Goal: Task Accomplishment & Management: Complete application form

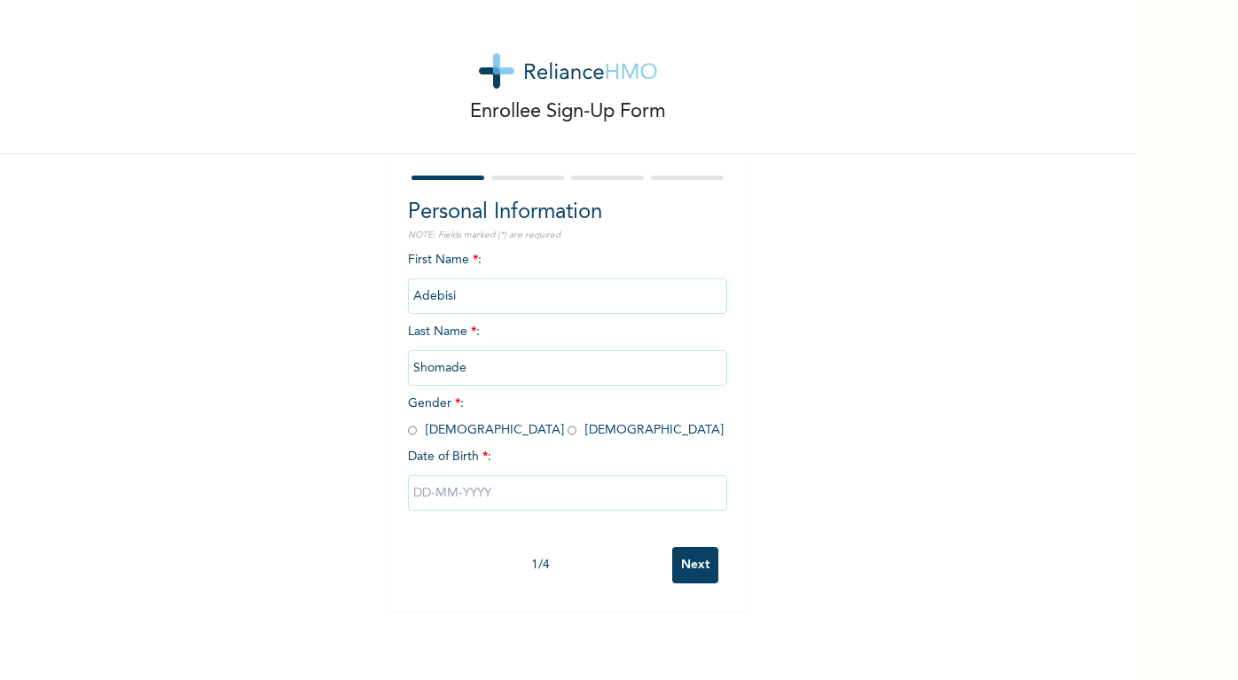
click at [567, 432] on input "radio" at bounding box center [571, 430] width 9 height 17
radio input "true"
click at [451, 495] on input "text" at bounding box center [567, 492] width 319 height 35
select select "7"
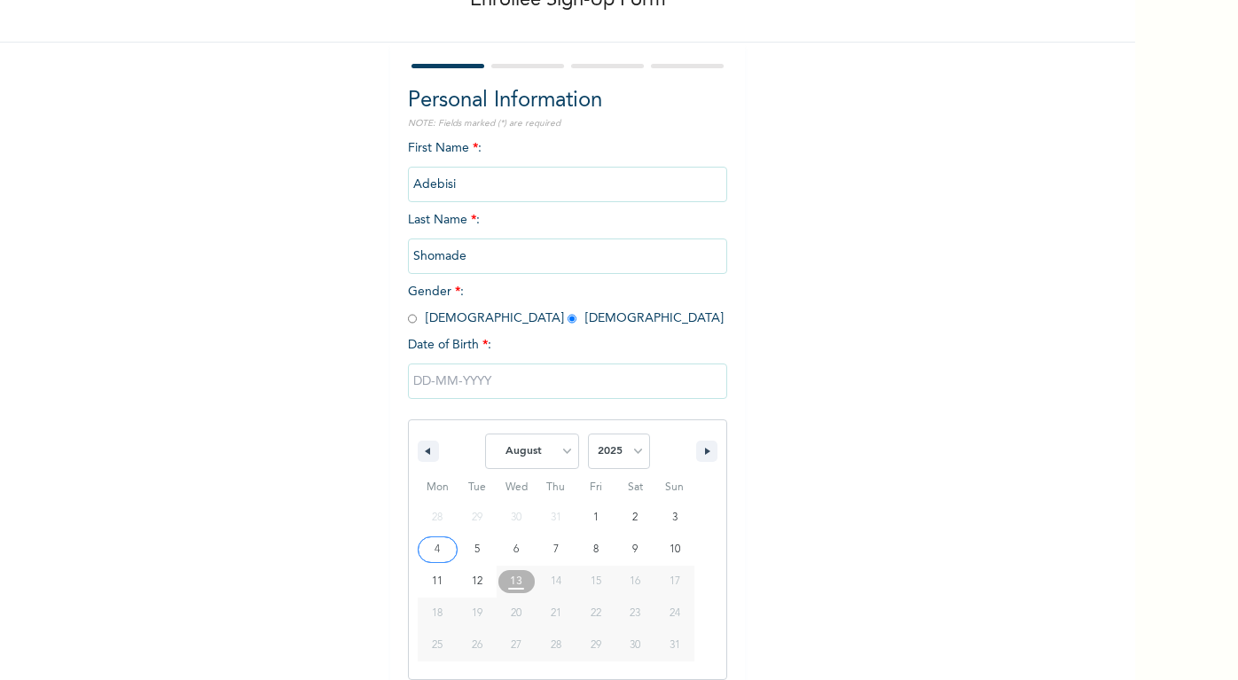
type input "08/04/2025"
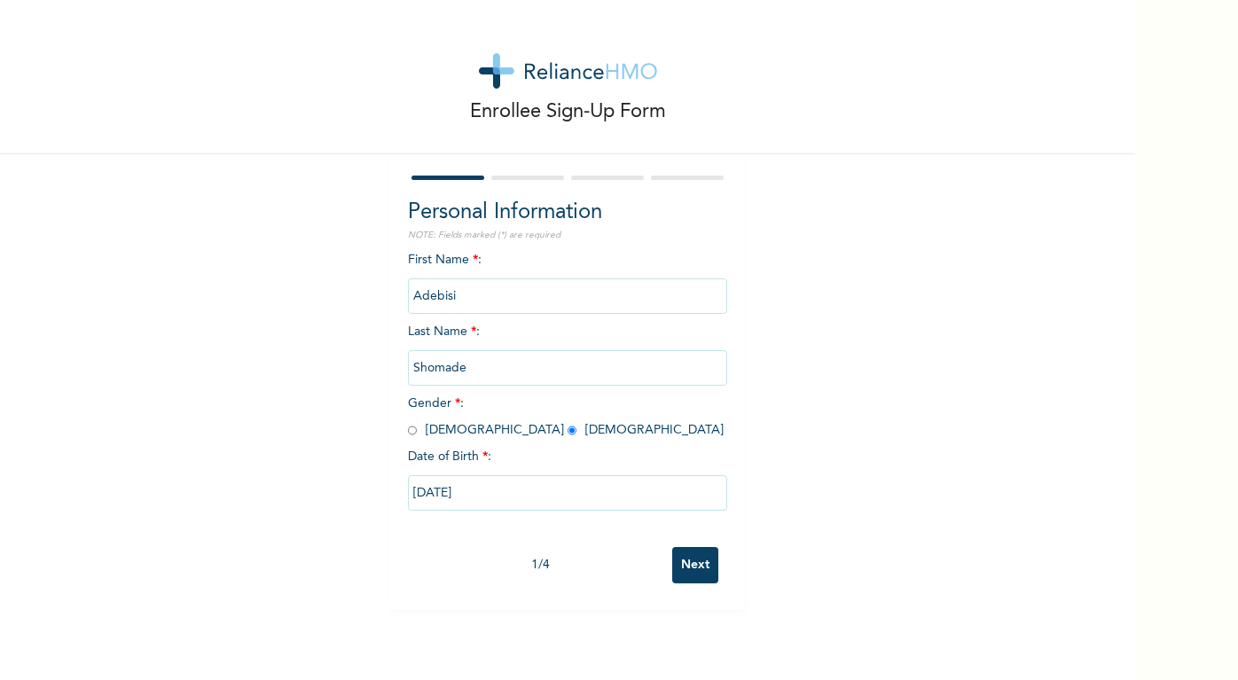
scroll to position [0, 0]
click at [491, 489] on input "08/04/2025" at bounding box center [567, 492] width 319 height 35
select select "7"
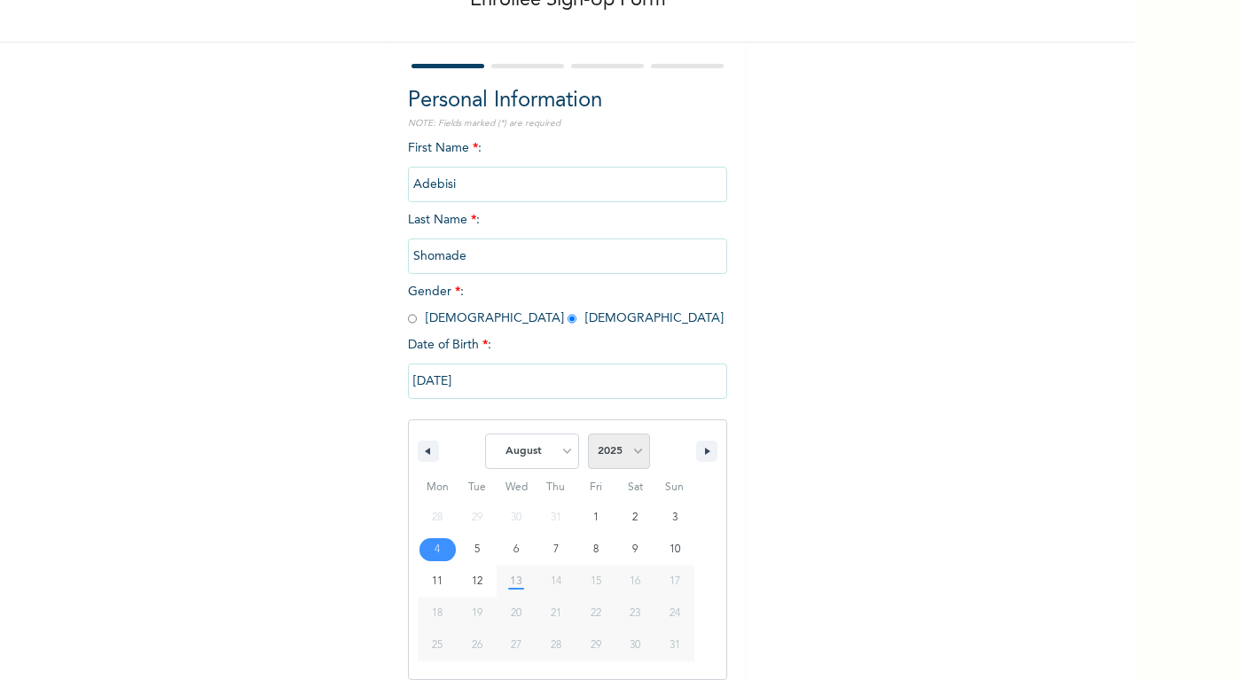
select select "2001"
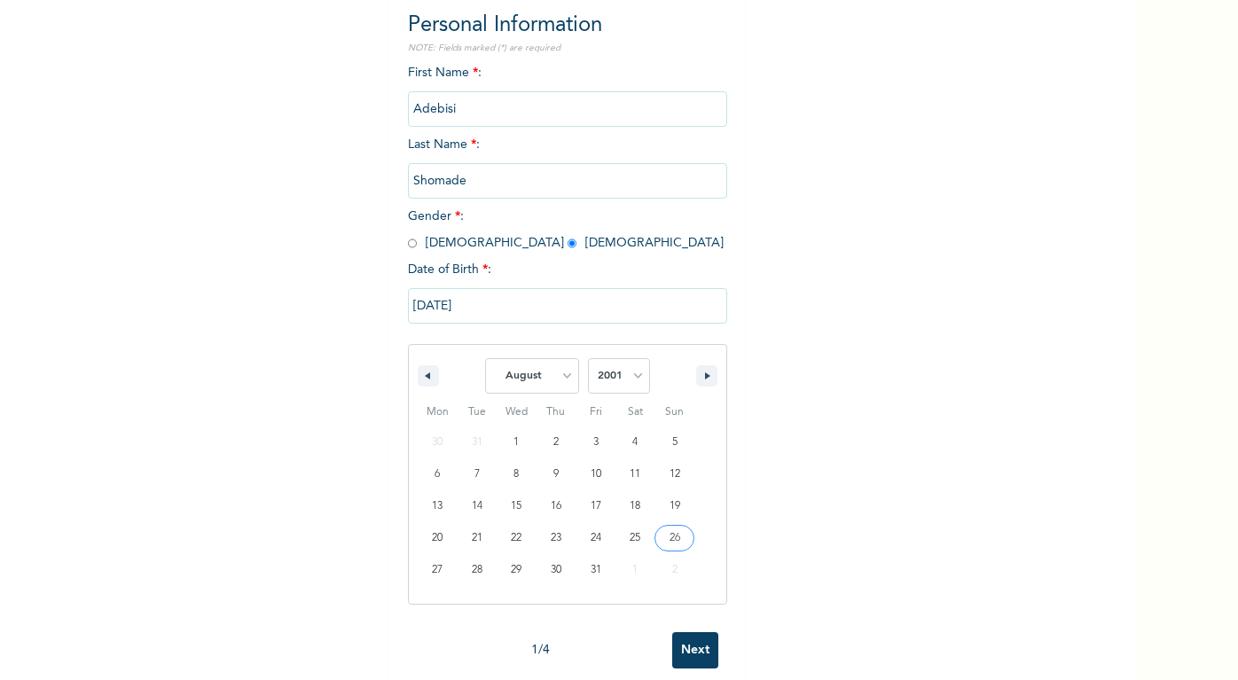
scroll to position [0, 0]
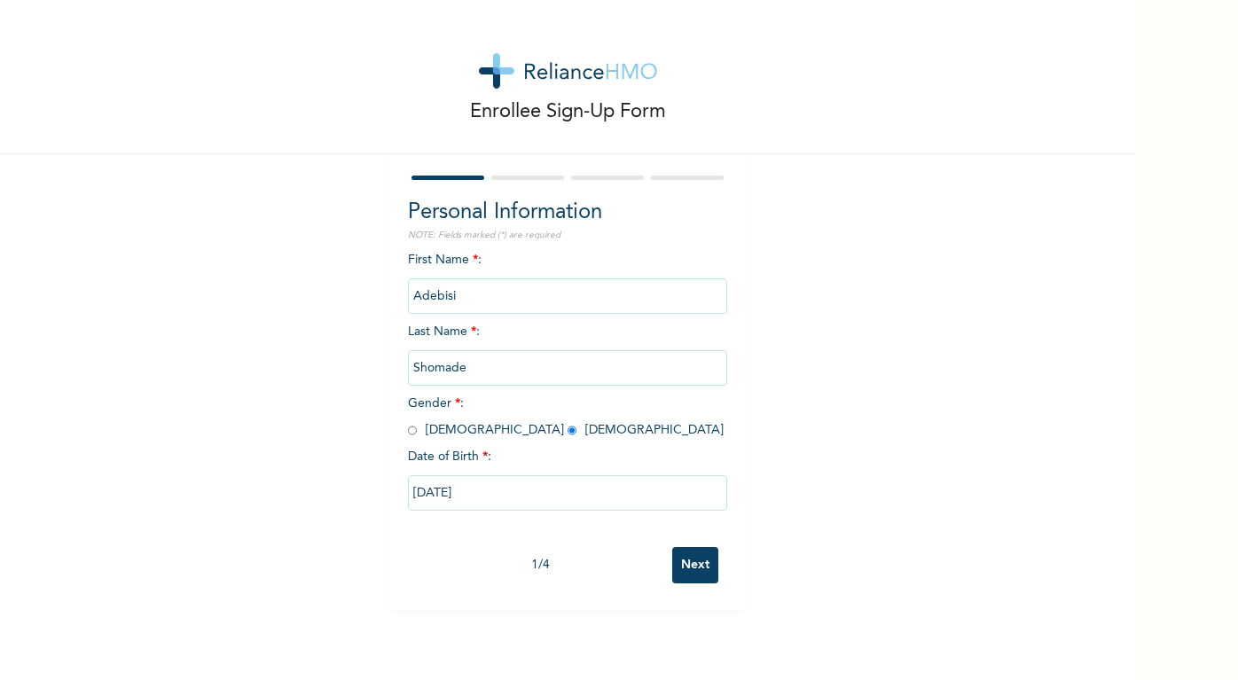
click at [695, 638] on div "Enrollee Sign-Up Form Personal Information NOTE: Fields marked (*) are required…" at bounding box center [567, 340] width 1135 height 680
click at [700, 560] on input "Next" at bounding box center [695, 565] width 46 height 36
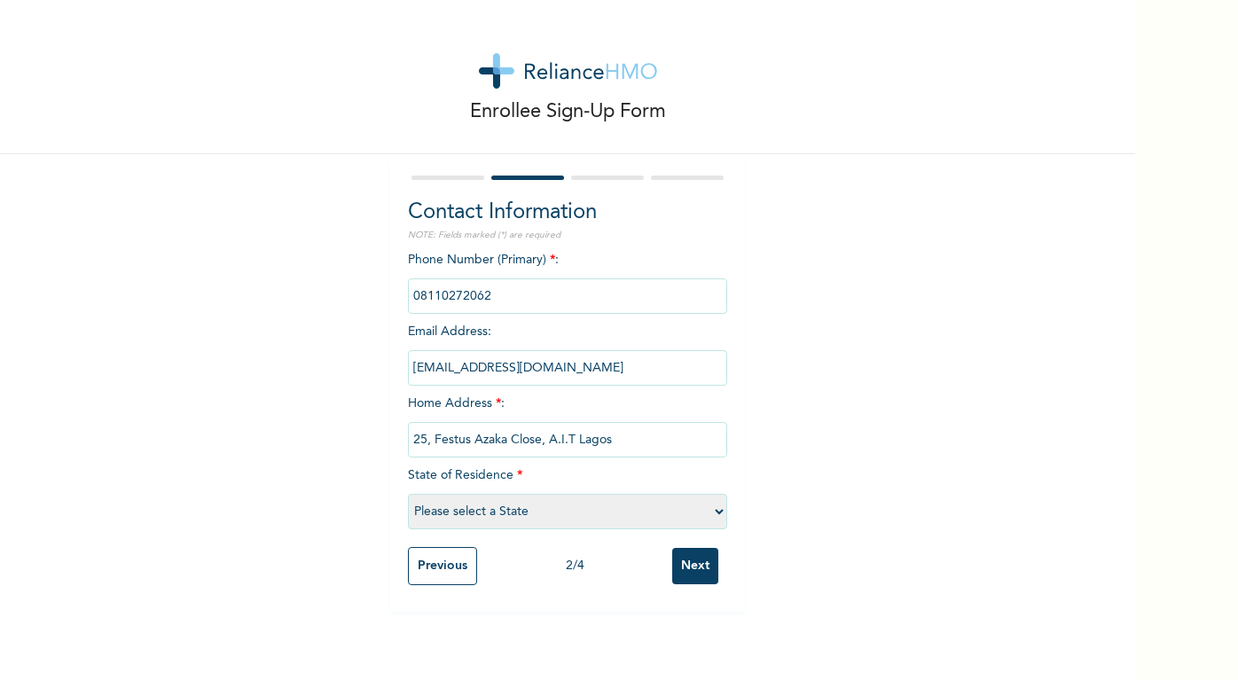
type input "25, Festus Azaka Close, A.I.T Lagos"
select select "25"
click at [689, 566] on input "Next" at bounding box center [695, 566] width 46 height 36
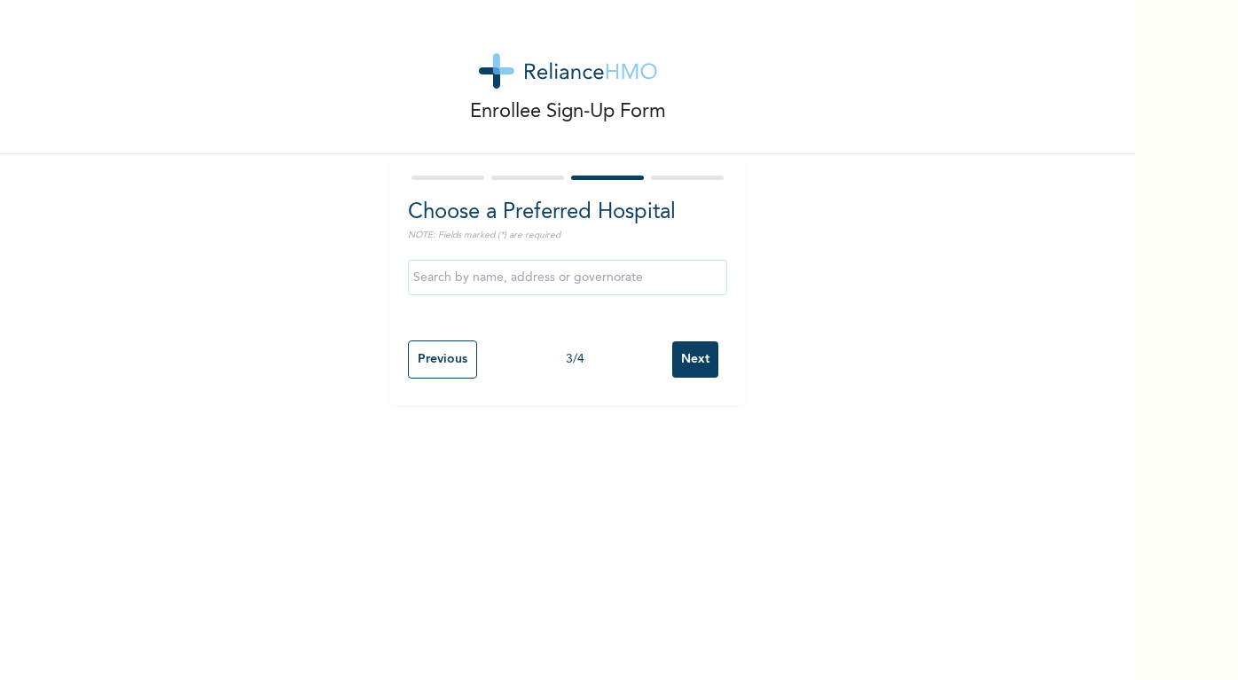
click at [427, 354] on input "Previous" at bounding box center [442, 359] width 69 height 38
select select "25"
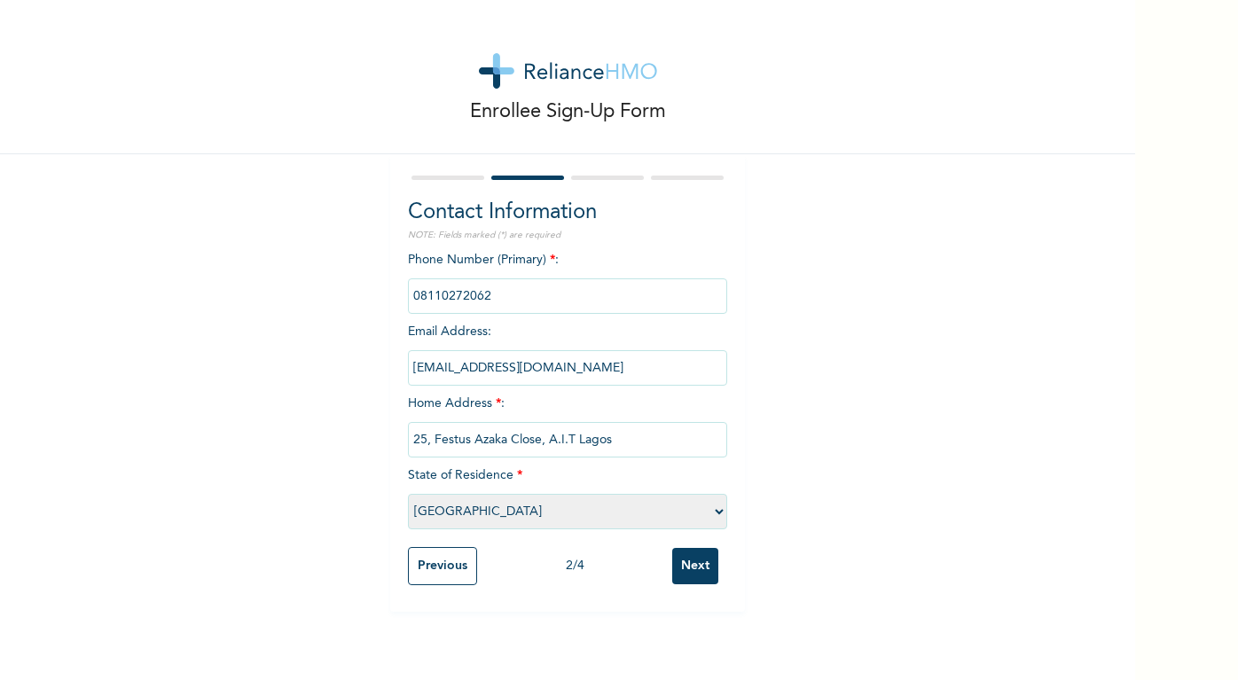
click at [690, 557] on input "Next" at bounding box center [695, 566] width 46 height 36
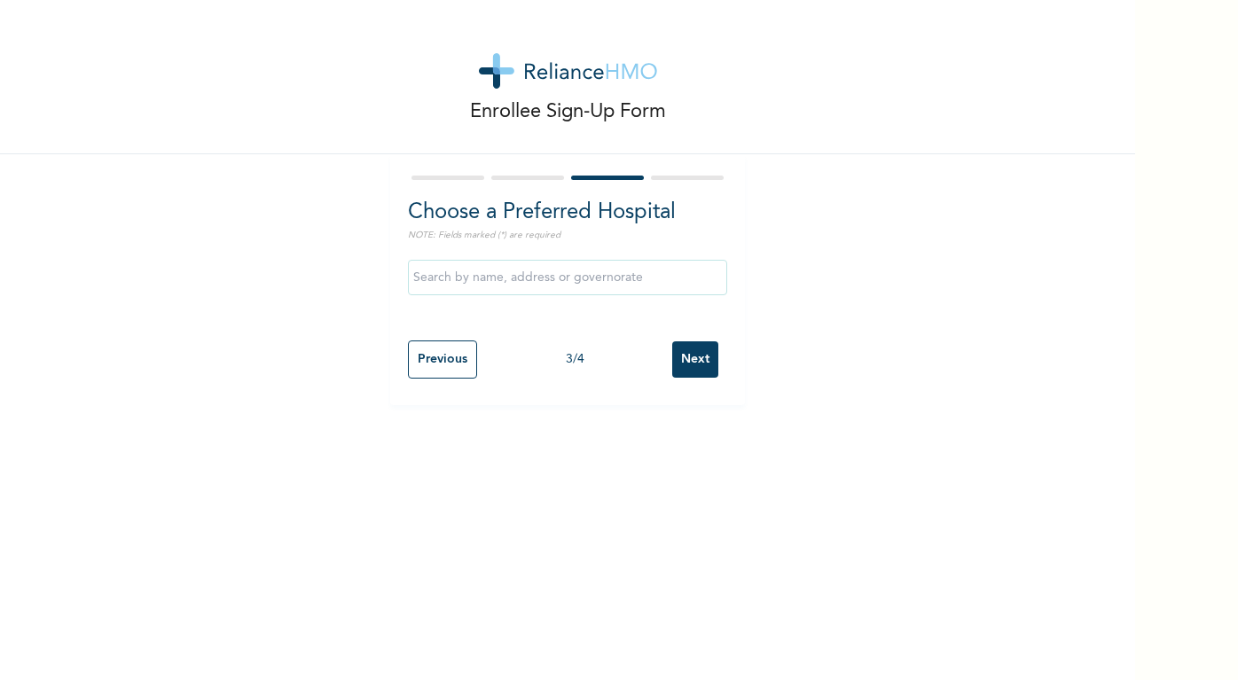
click at [450, 359] on input "Previous" at bounding box center [442, 359] width 69 height 38
select select "25"
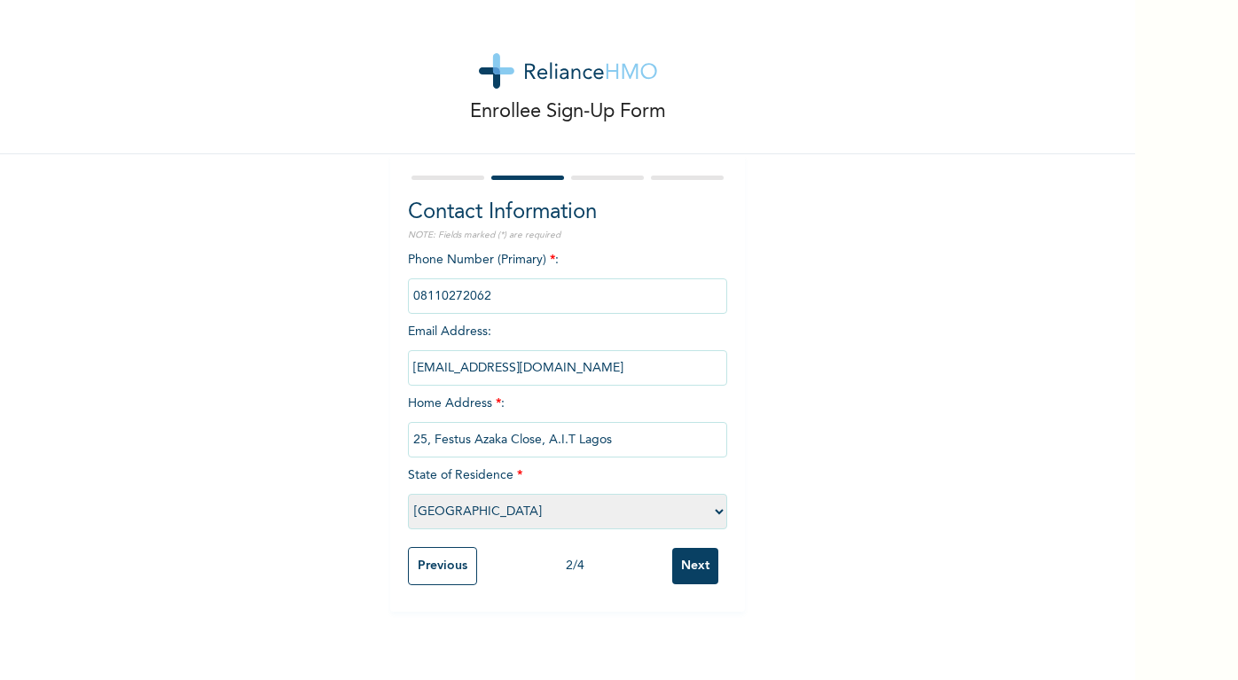
drag, startPoint x: 617, startPoint y: 443, endPoint x: 398, endPoint y: 441, distance: 219.0
type input "Bella Court Phase 1 Meadow Hall Way"
click at [689, 557] on input "Next" at bounding box center [695, 566] width 46 height 36
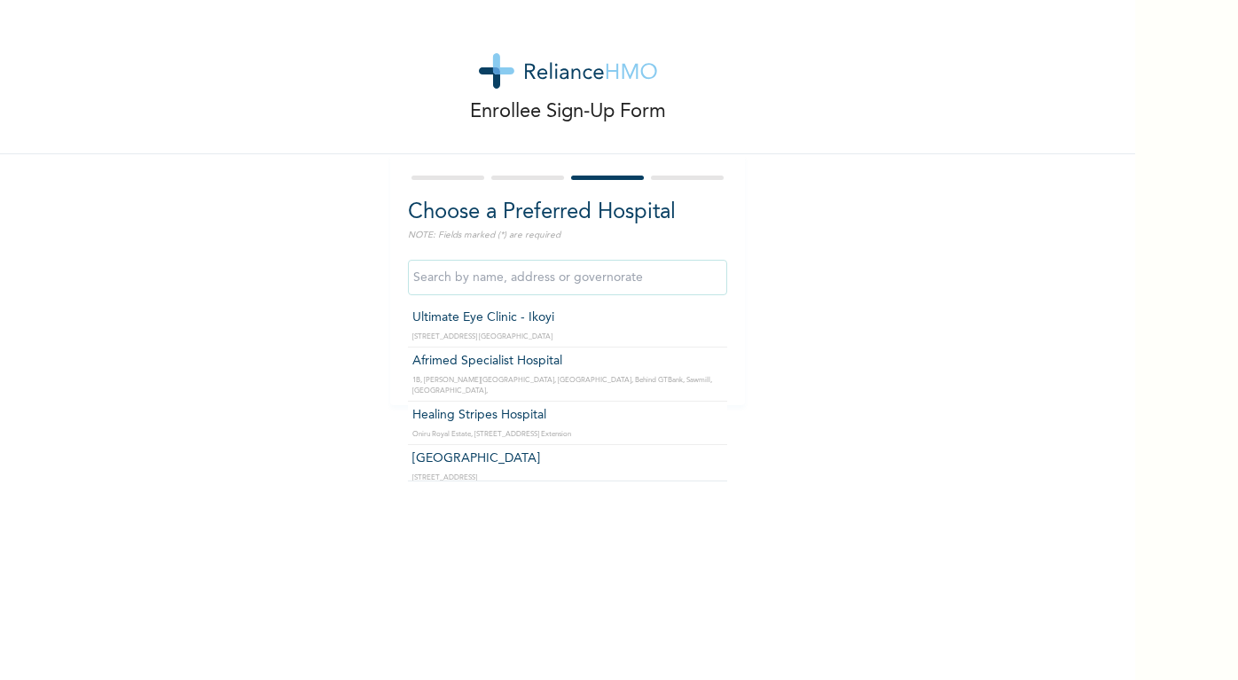
click at [492, 286] on input "text" at bounding box center [567, 277] width 319 height 35
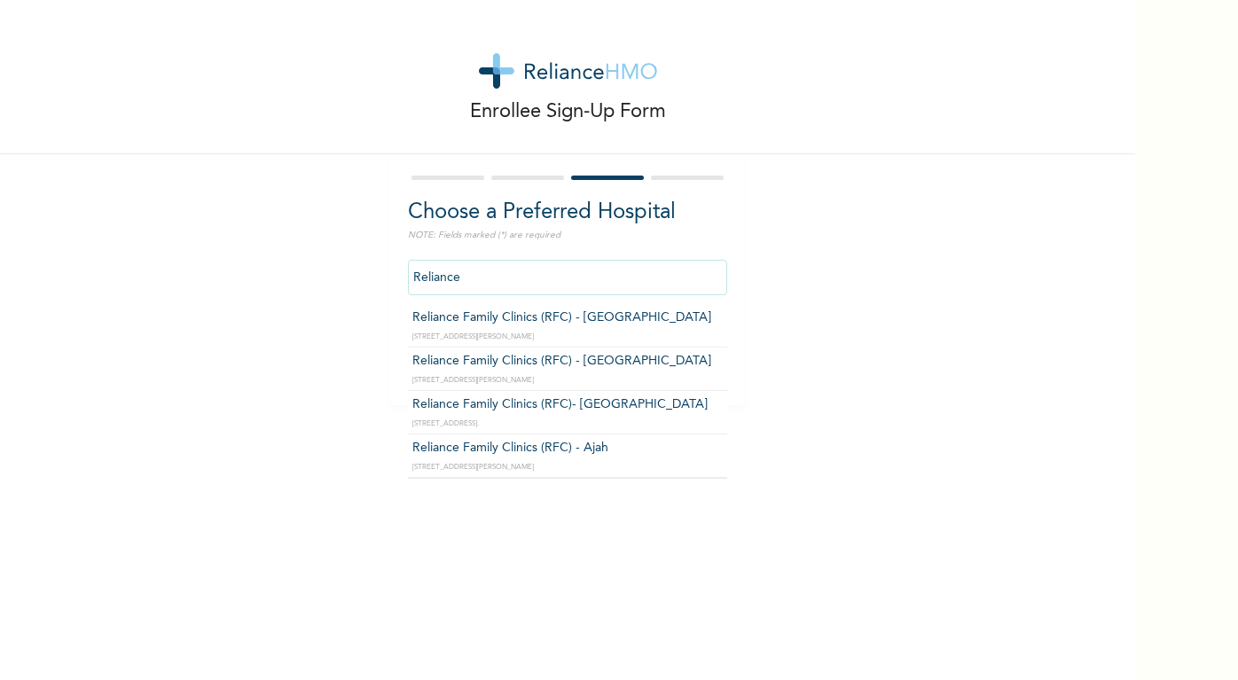
type input "Reliance Family Clinics (RFC) - [GEOGRAPHIC_DATA]"
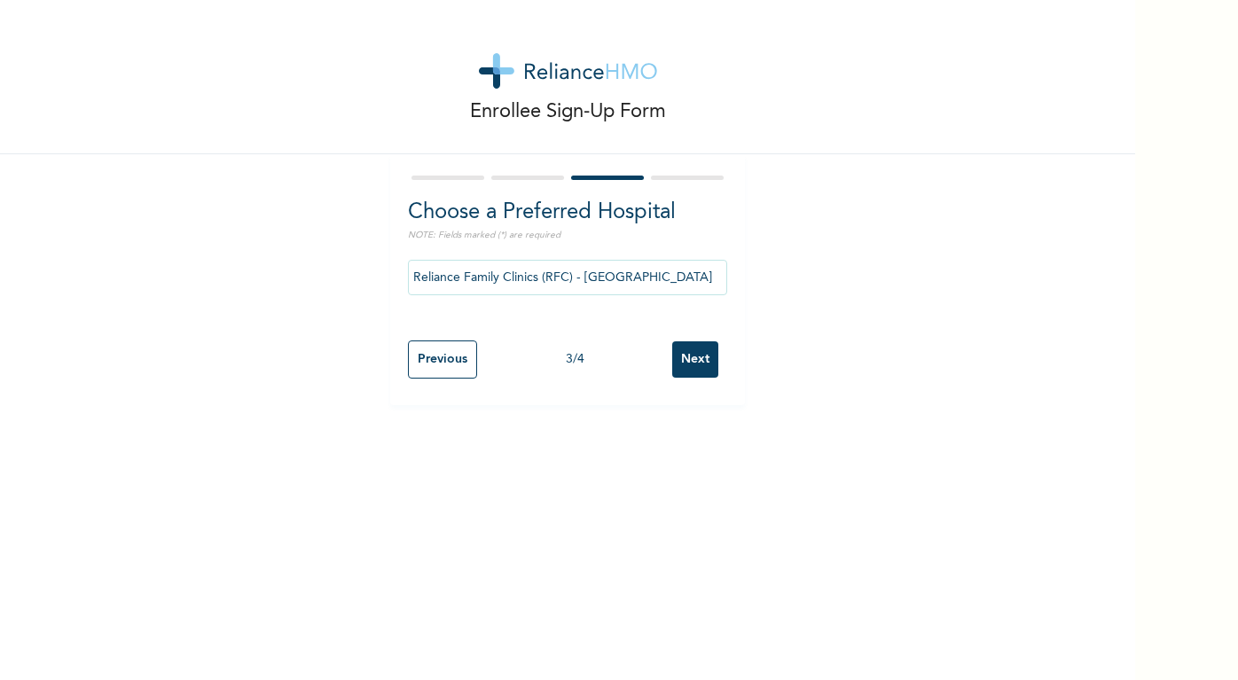
click at [696, 362] on input "Next" at bounding box center [695, 359] width 46 height 36
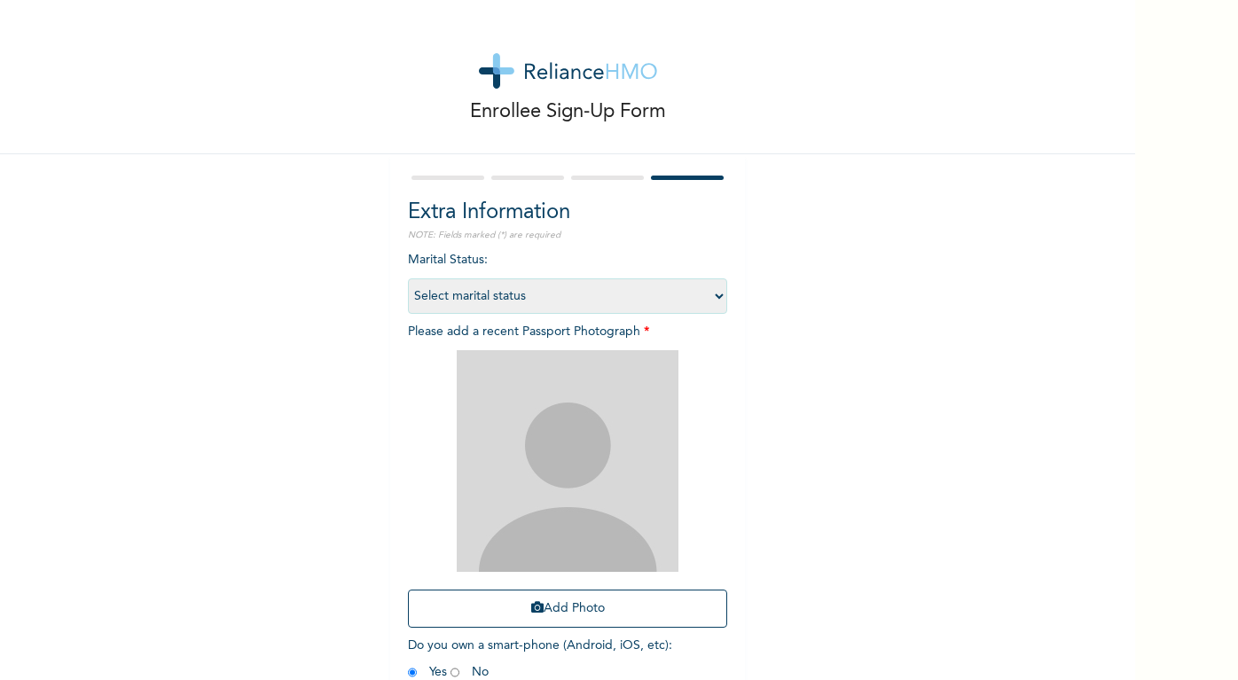
scroll to position [15, 0]
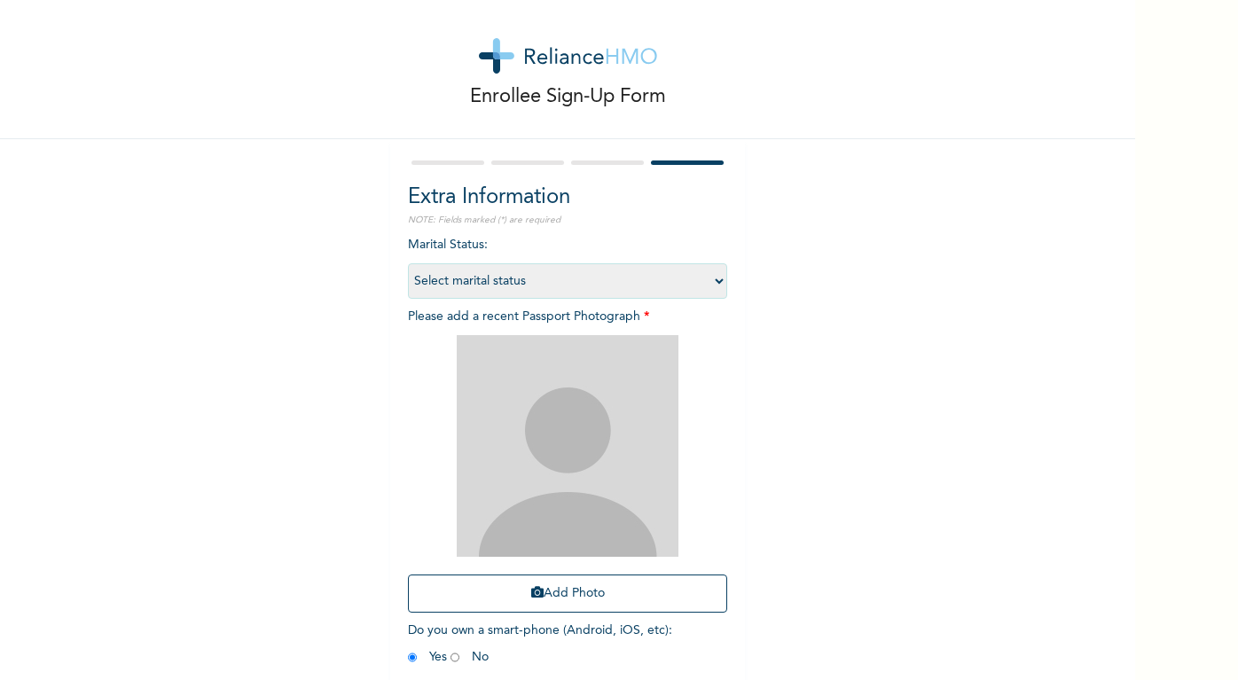
select select "1"
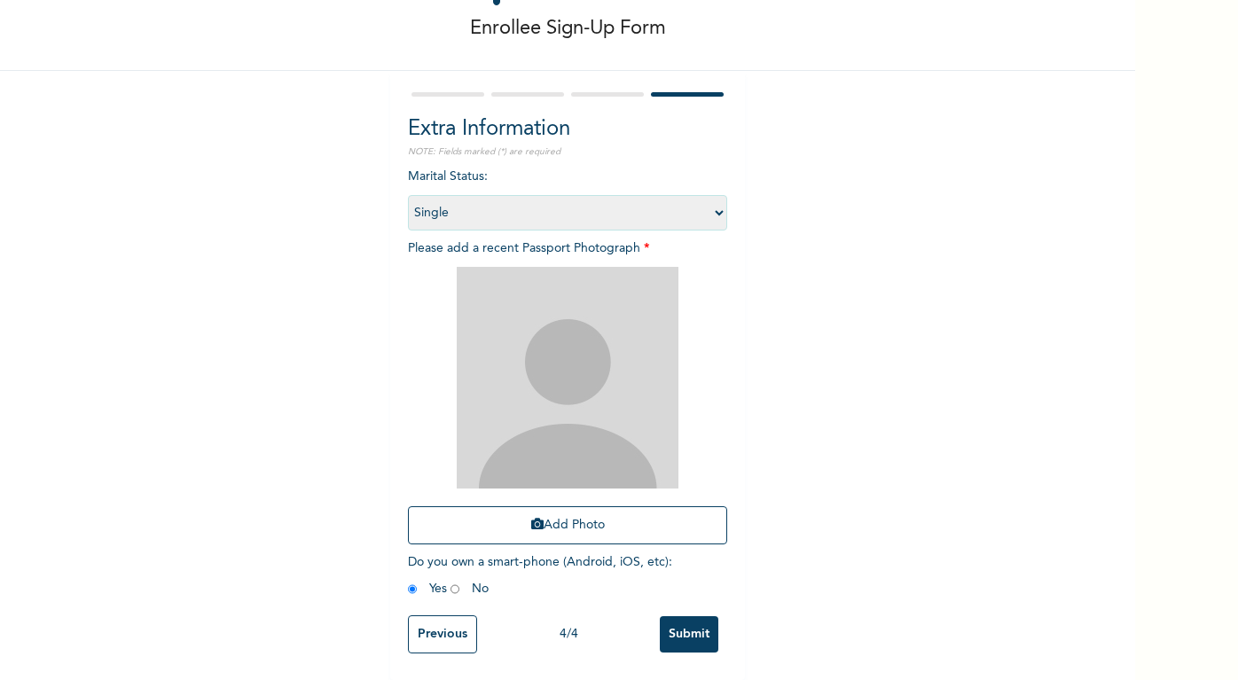
scroll to position [85, 0]
click at [539, 525] on icon "button" at bounding box center [537, 524] width 12 height 12
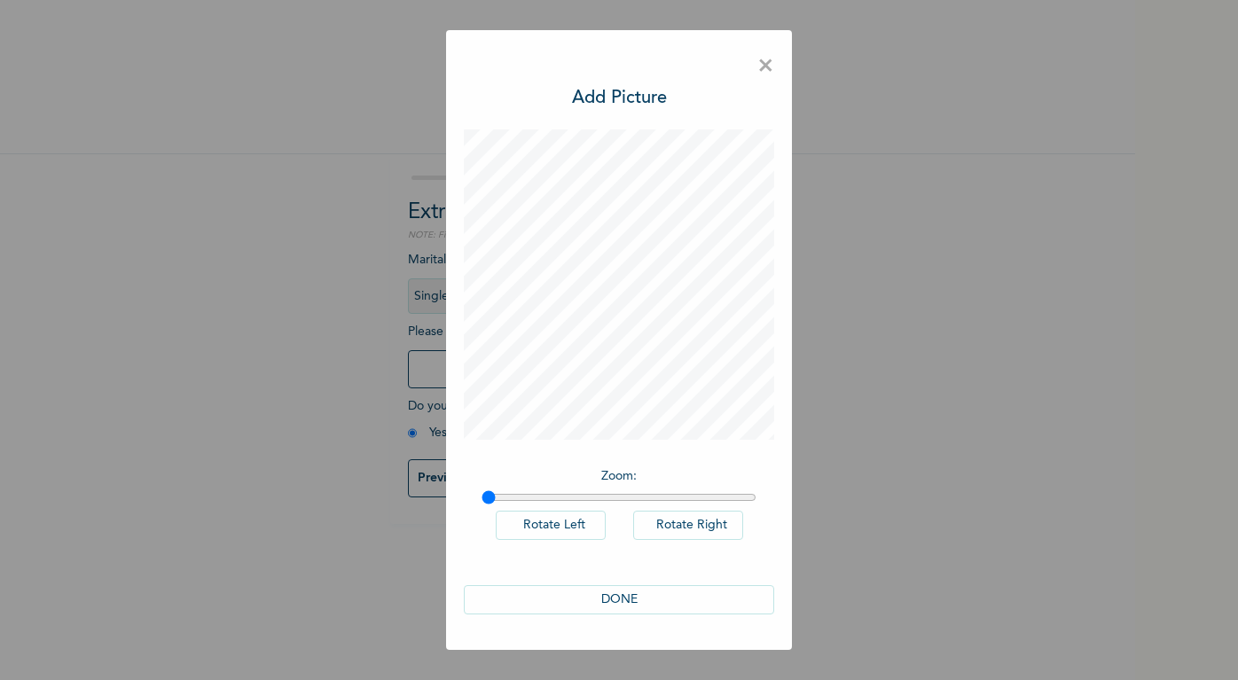
click at [636, 595] on button "DONE" at bounding box center [619, 599] width 310 height 29
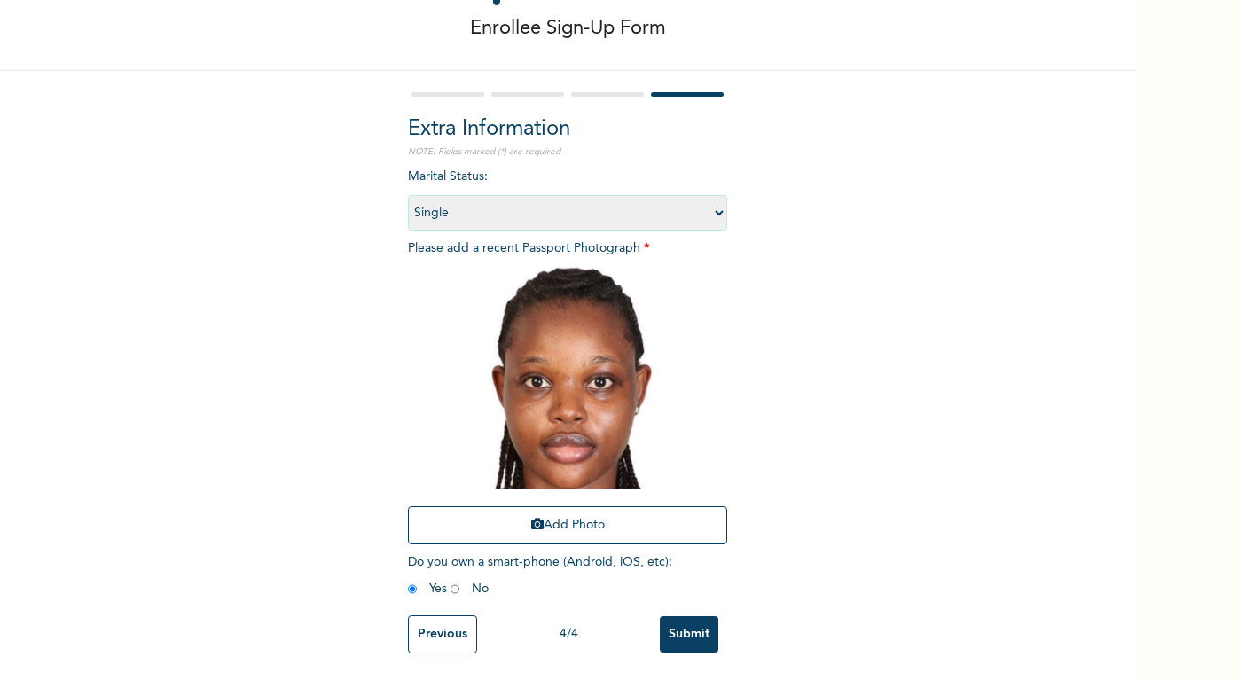
scroll to position [85, 0]
click at [682, 630] on input "Submit" at bounding box center [689, 634] width 59 height 36
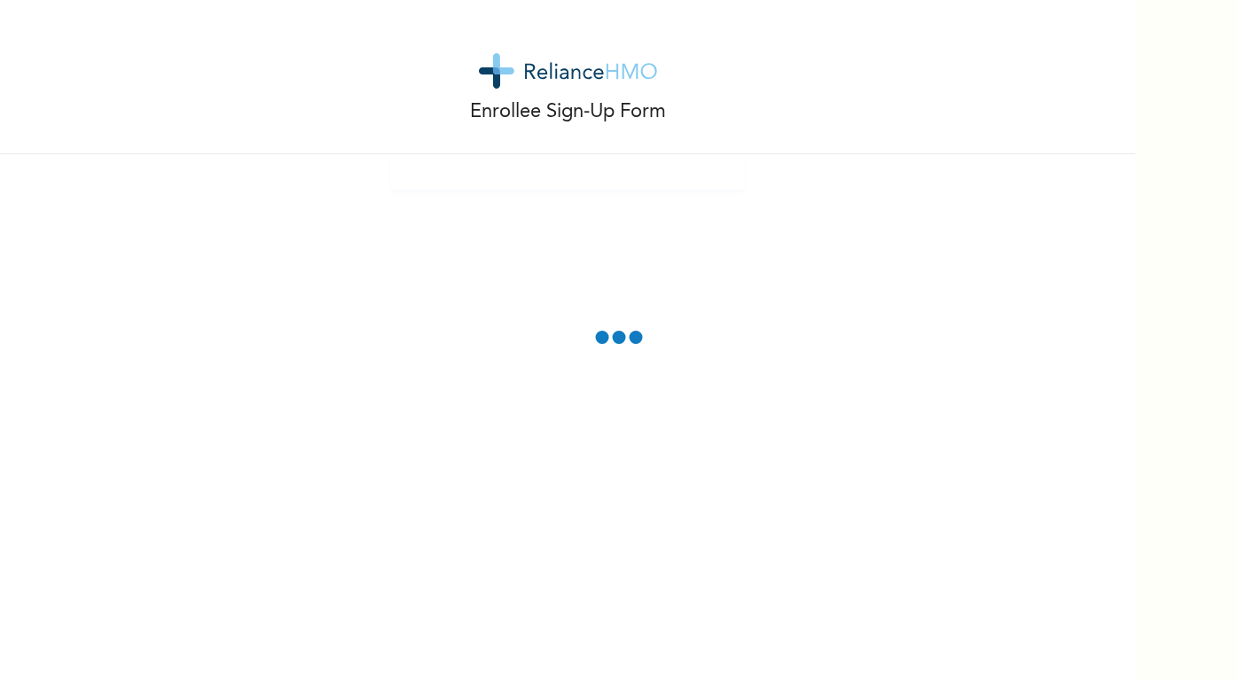
scroll to position [0, 0]
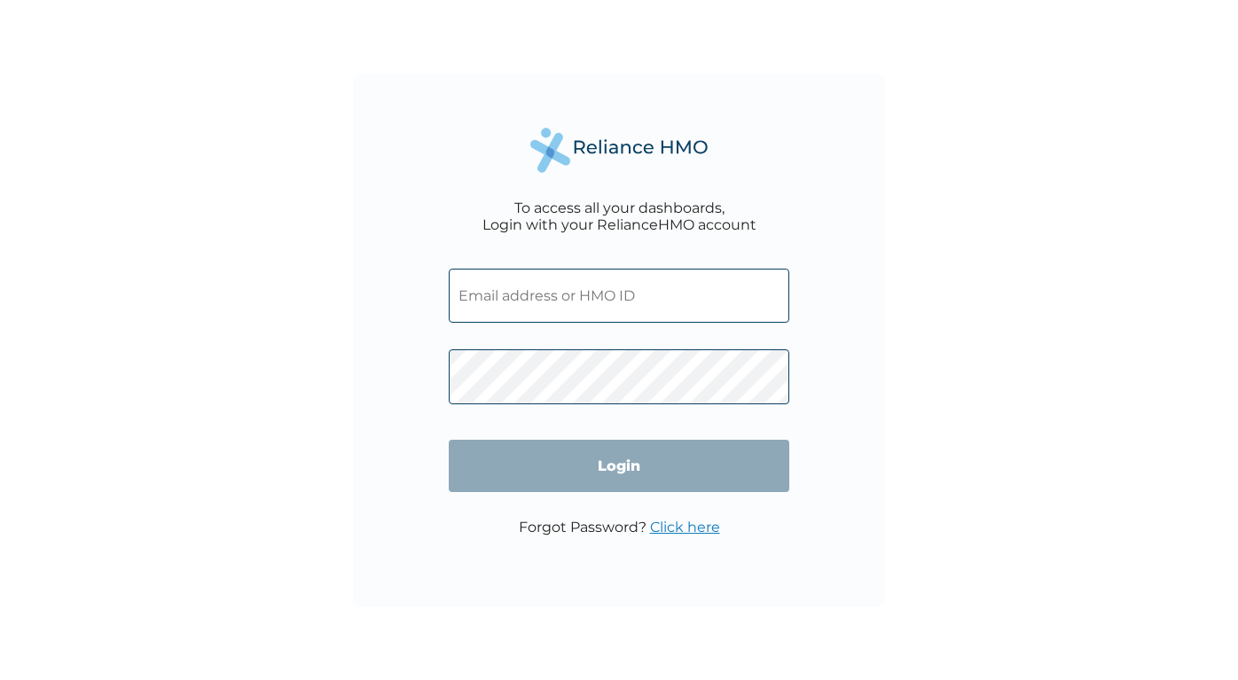
paste input "BCM/10035/A"
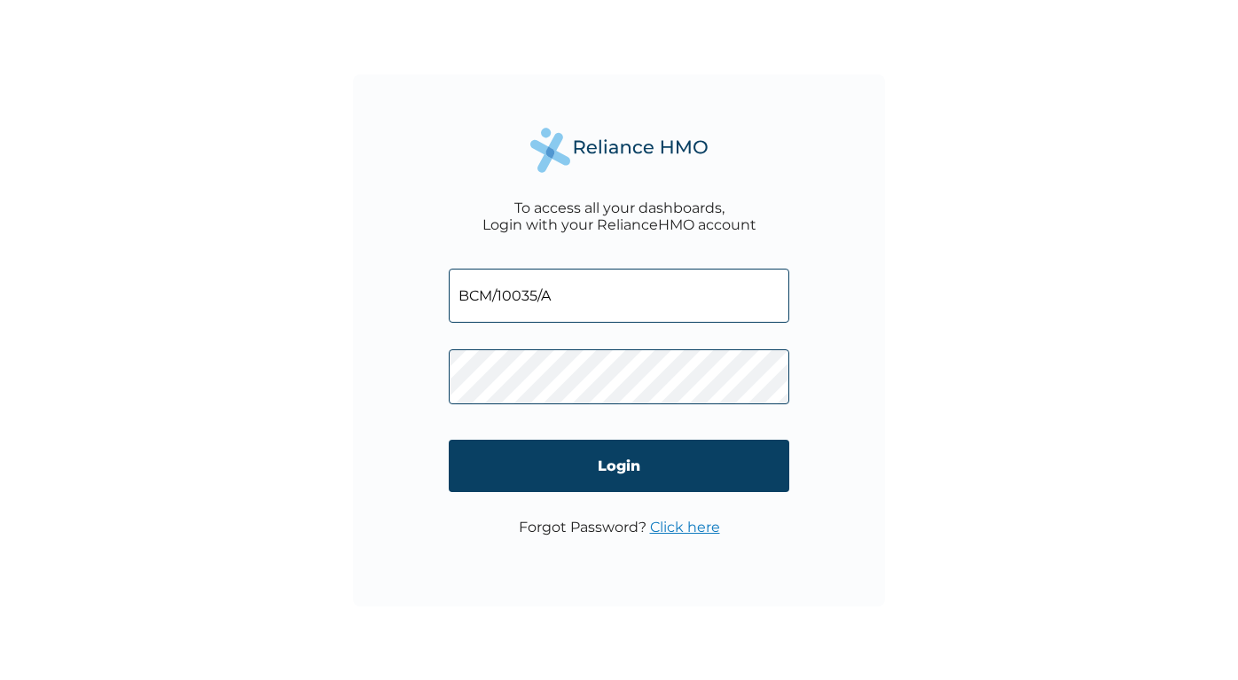
type input "BCM/10035/A"
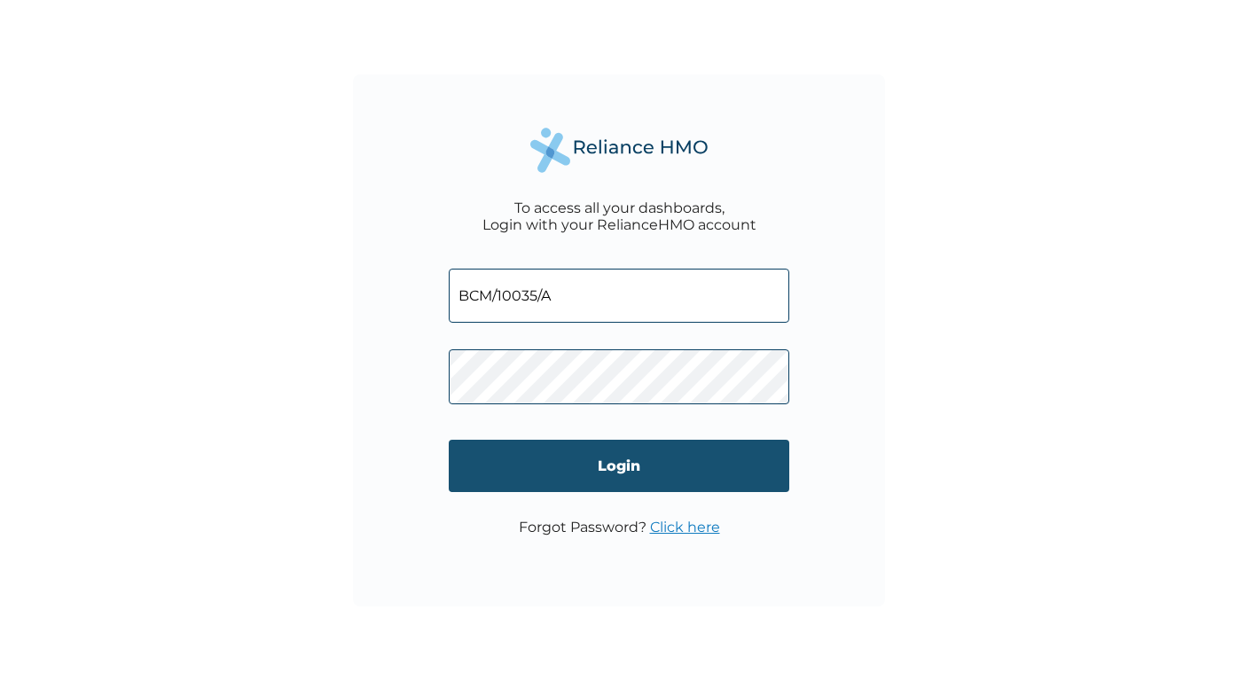
click at [620, 473] on input "Login" at bounding box center [619, 466] width 340 height 52
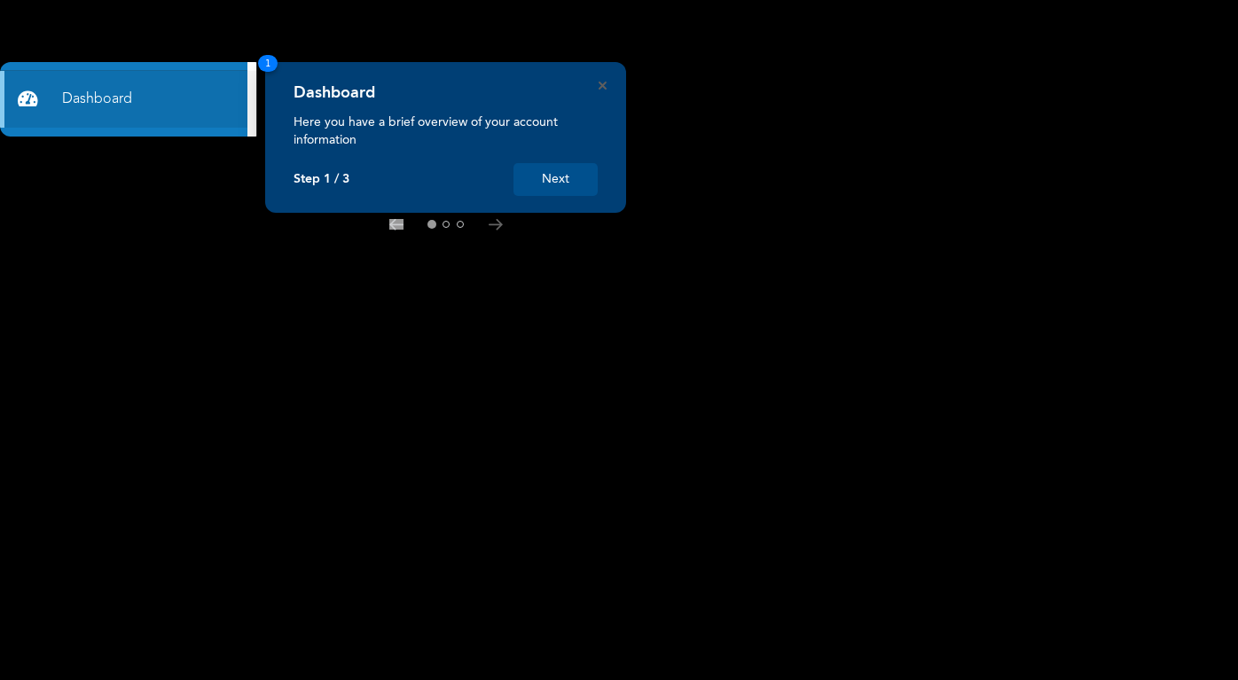
click at [549, 176] on button "Next" at bounding box center [555, 179] width 84 height 33
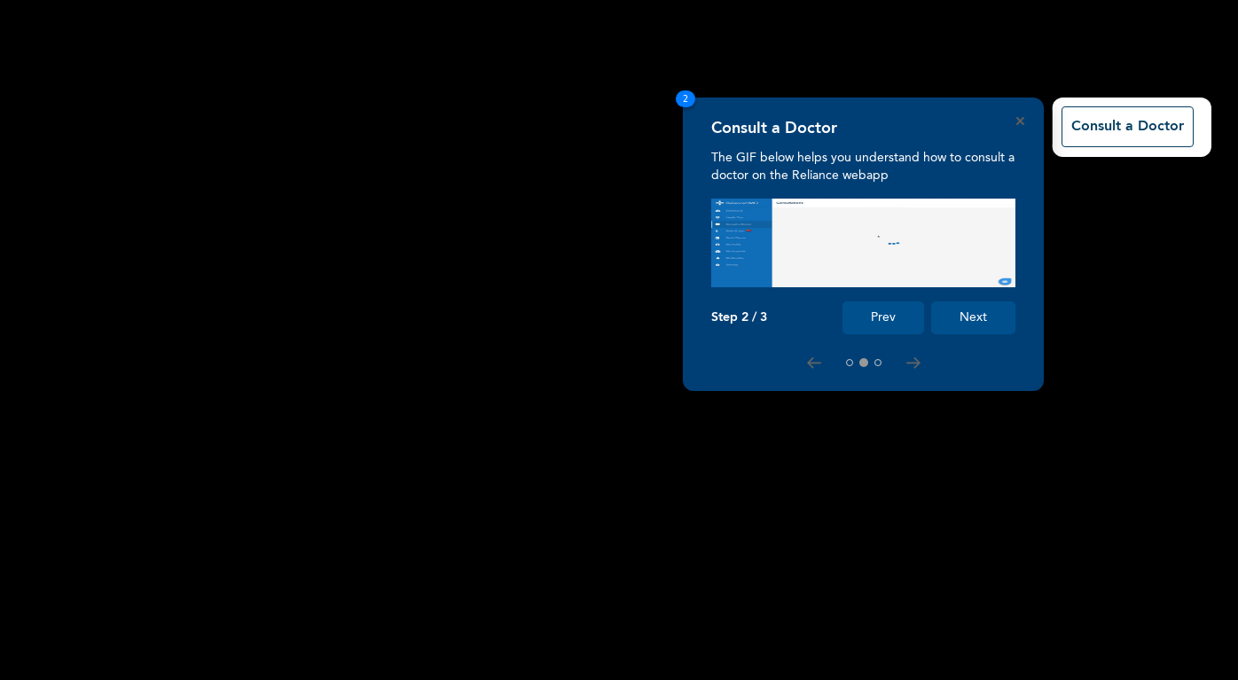
click at [973, 312] on button "Next" at bounding box center [973, 317] width 84 height 33
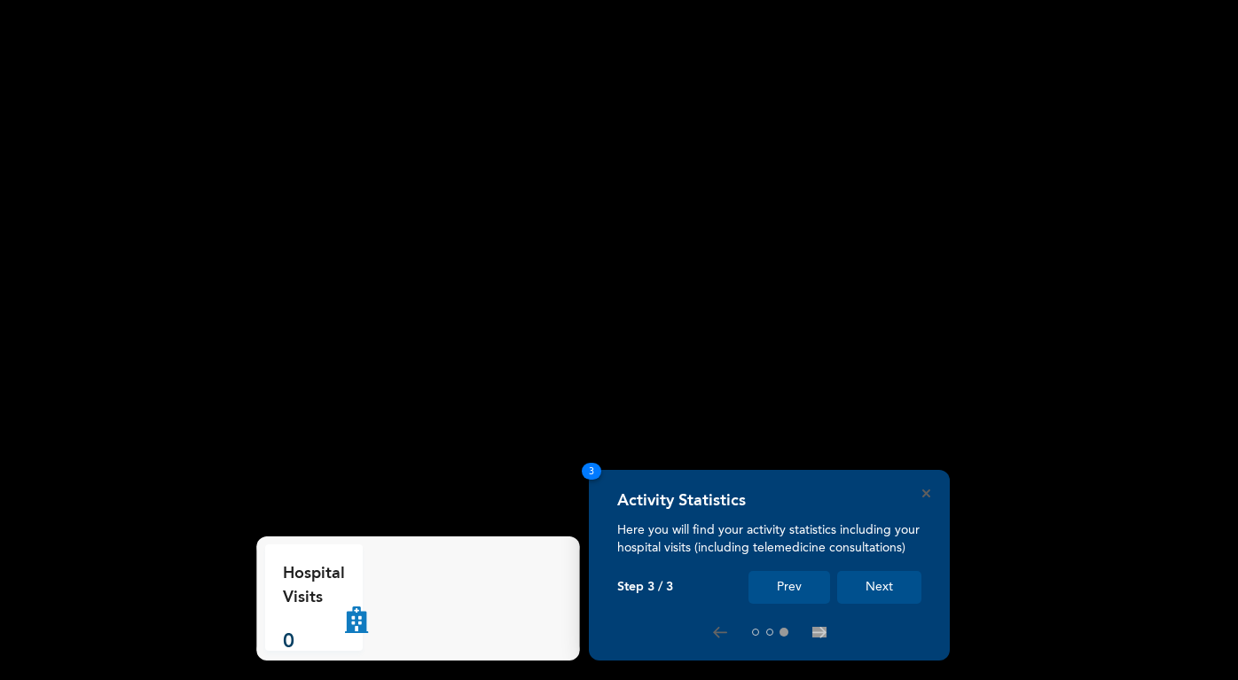
click at [864, 589] on button "Next" at bounding box center [879, 587] width 84 height 33
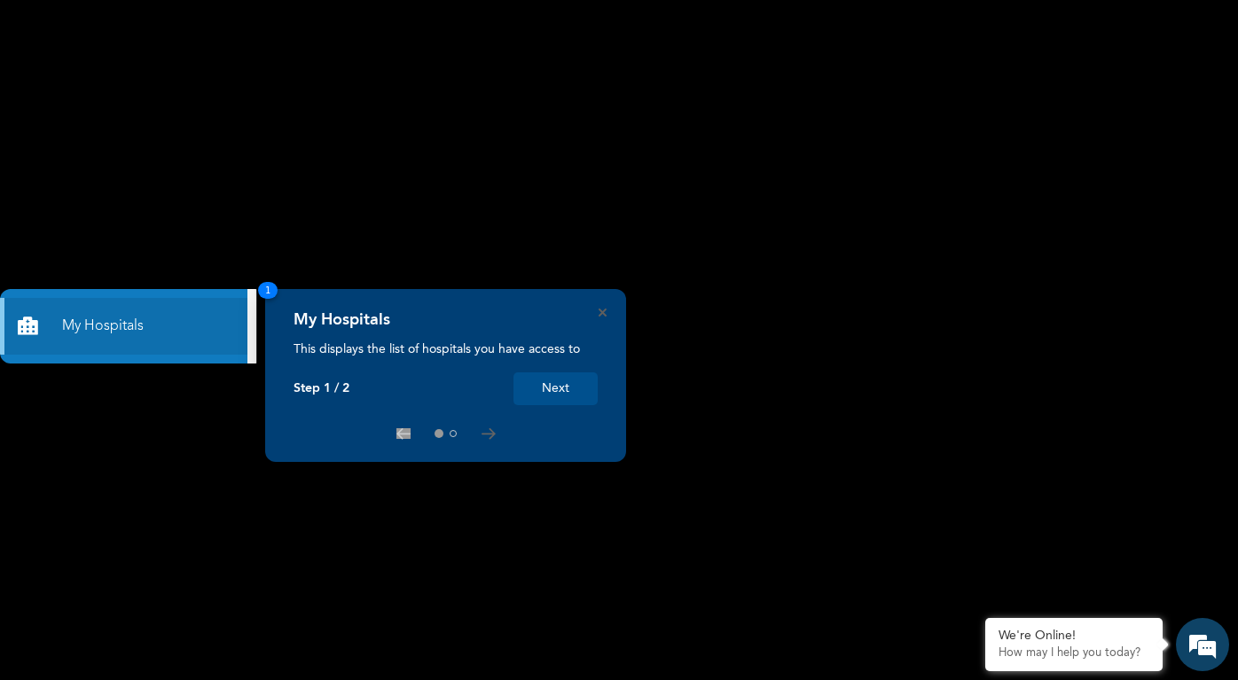
click at [566, 379] on button "Next" at bounding box center [555, 388] width 84 height 33
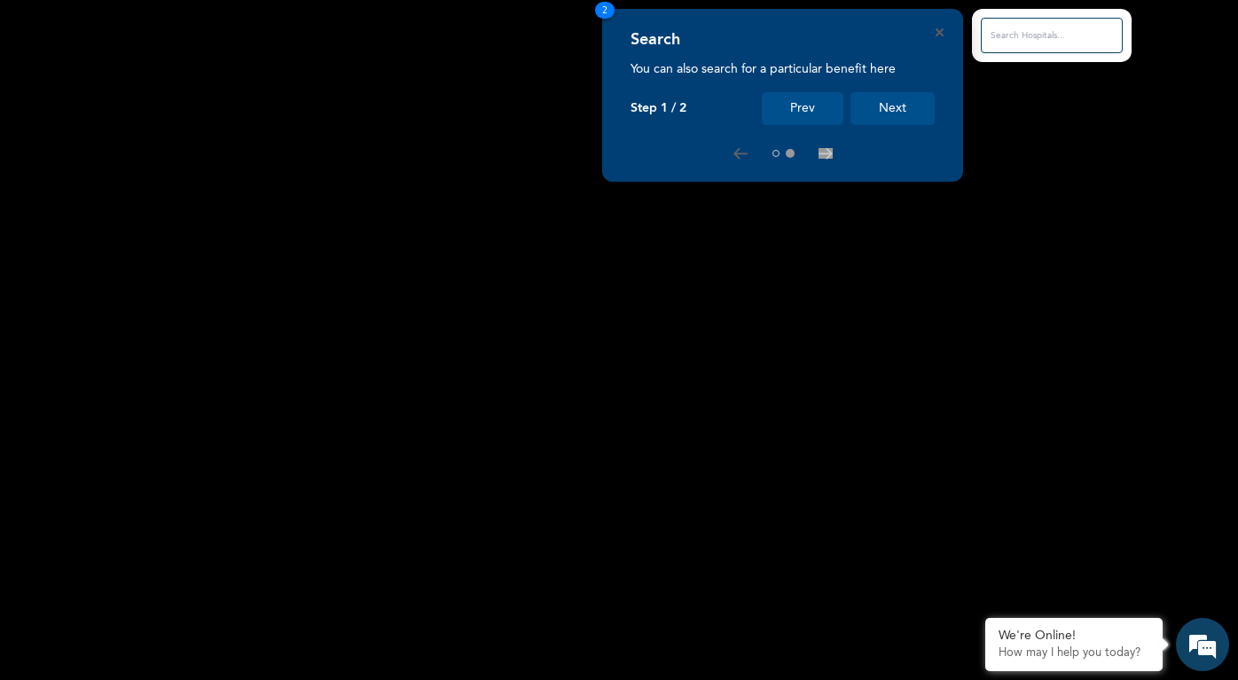
click at [893, 101] on button "Next" at bounding box center [892, 108] width 84 height 33
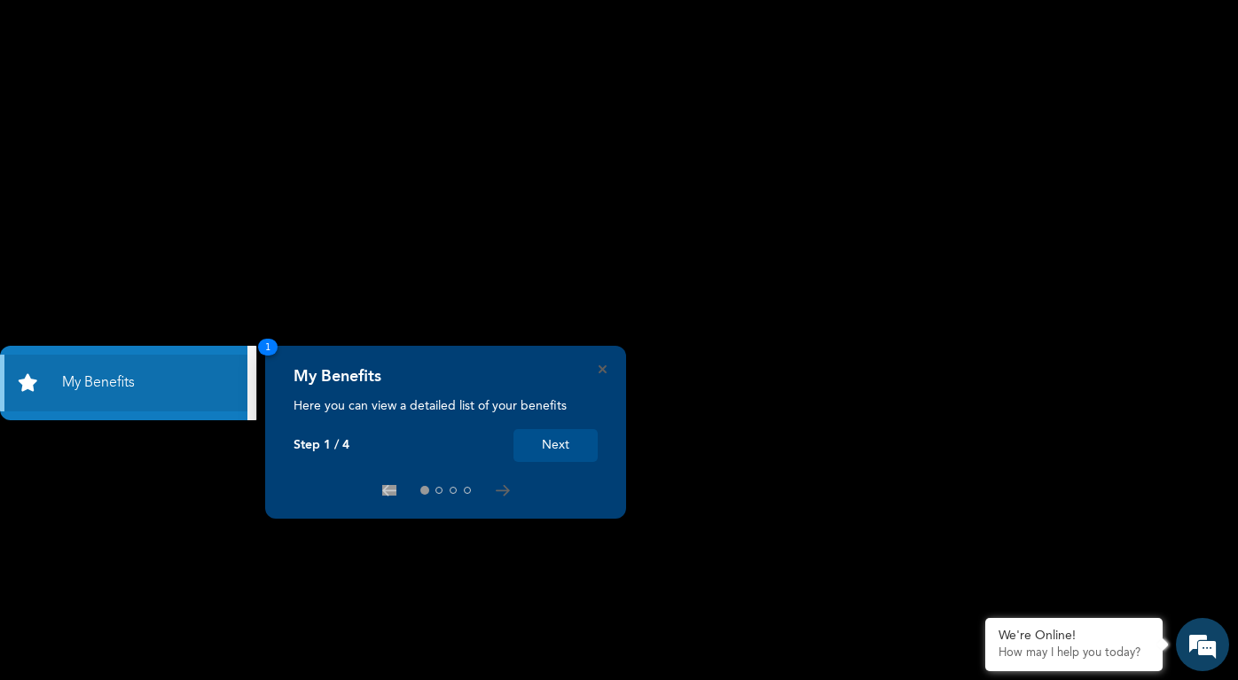
click at [575, 443] on button "Next" at bounding box center [555, 445] width 84 height 33
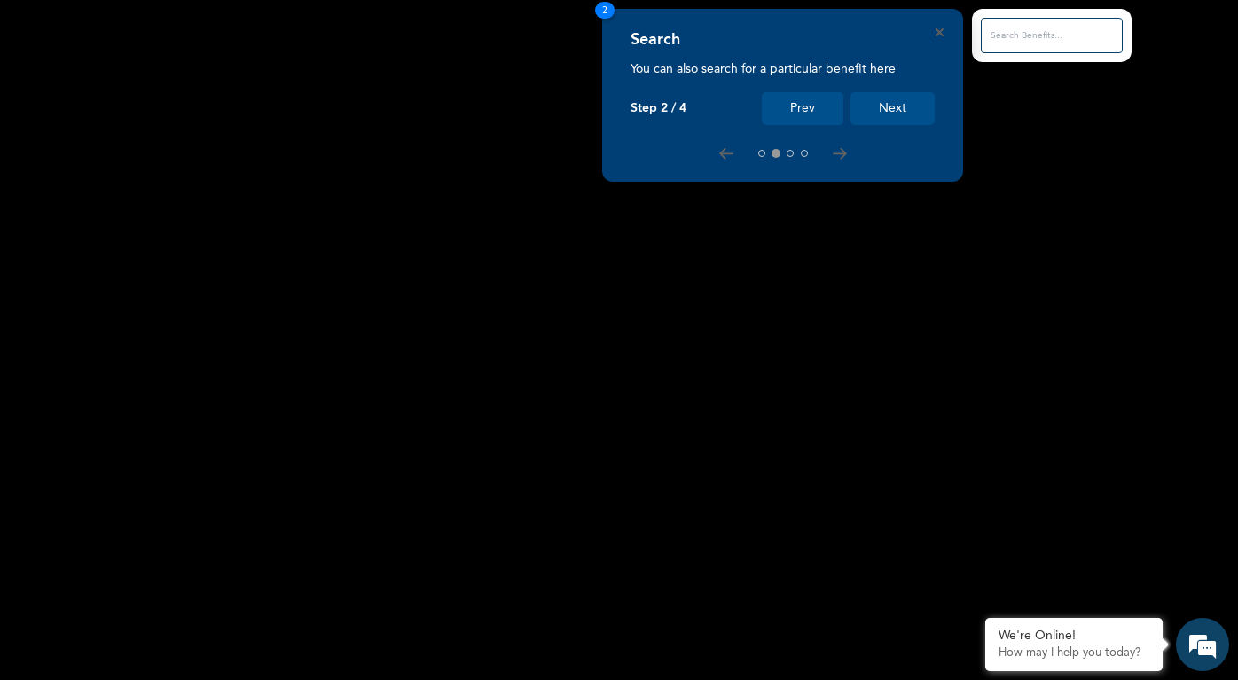
click at [888, 99] on button "Next" at bounding box center [892, 108] width 84 height 33
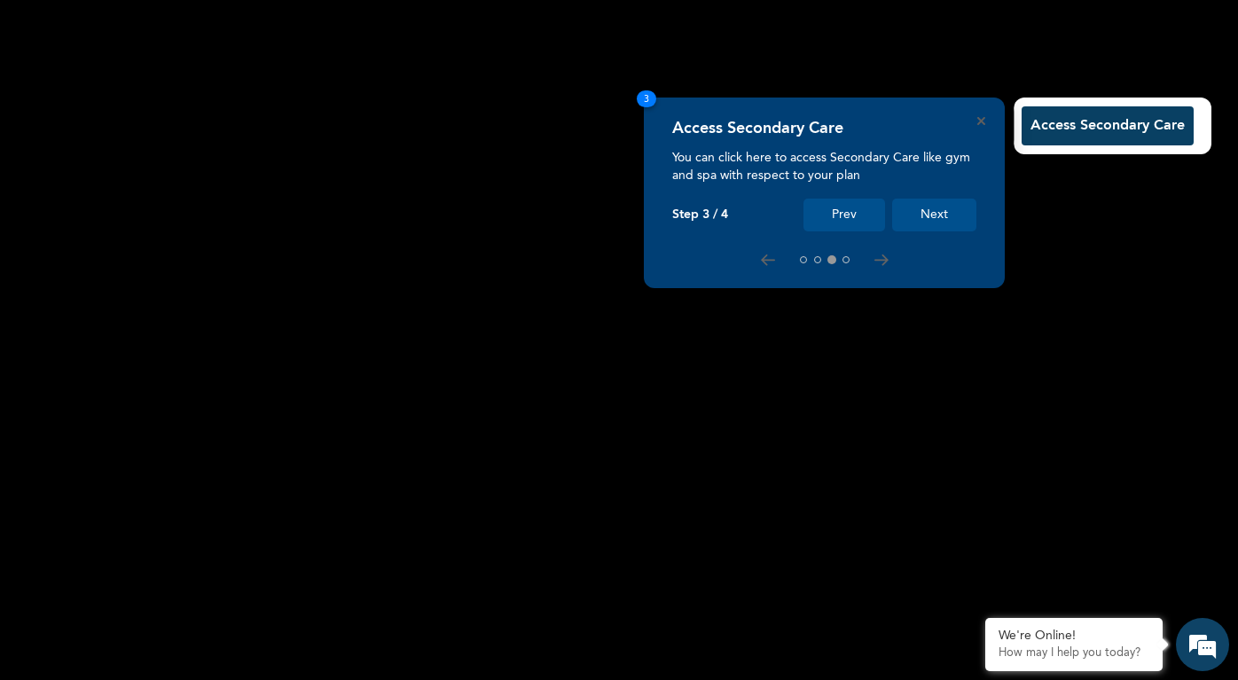
click at [934, 217] on button "Next" at bounding box center [934, 215] width 84 height 33
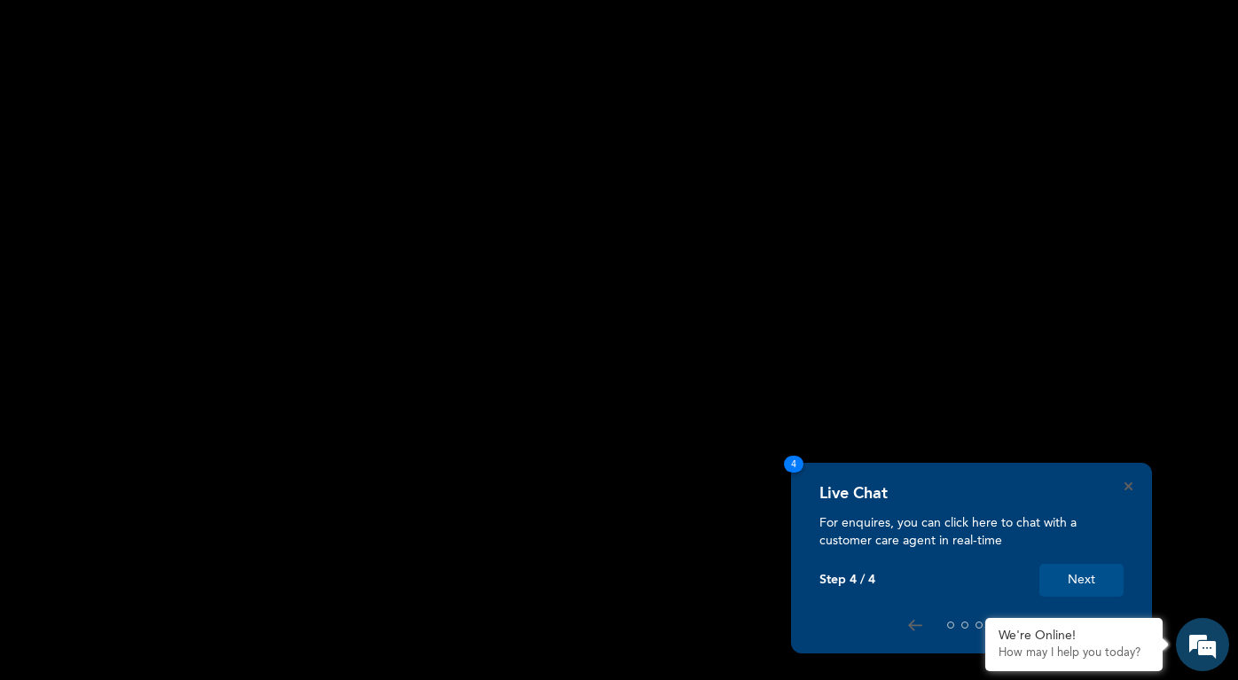
click at [1091, 579] on button "Next" at bounding box center [1081, 580] width 84 height 33
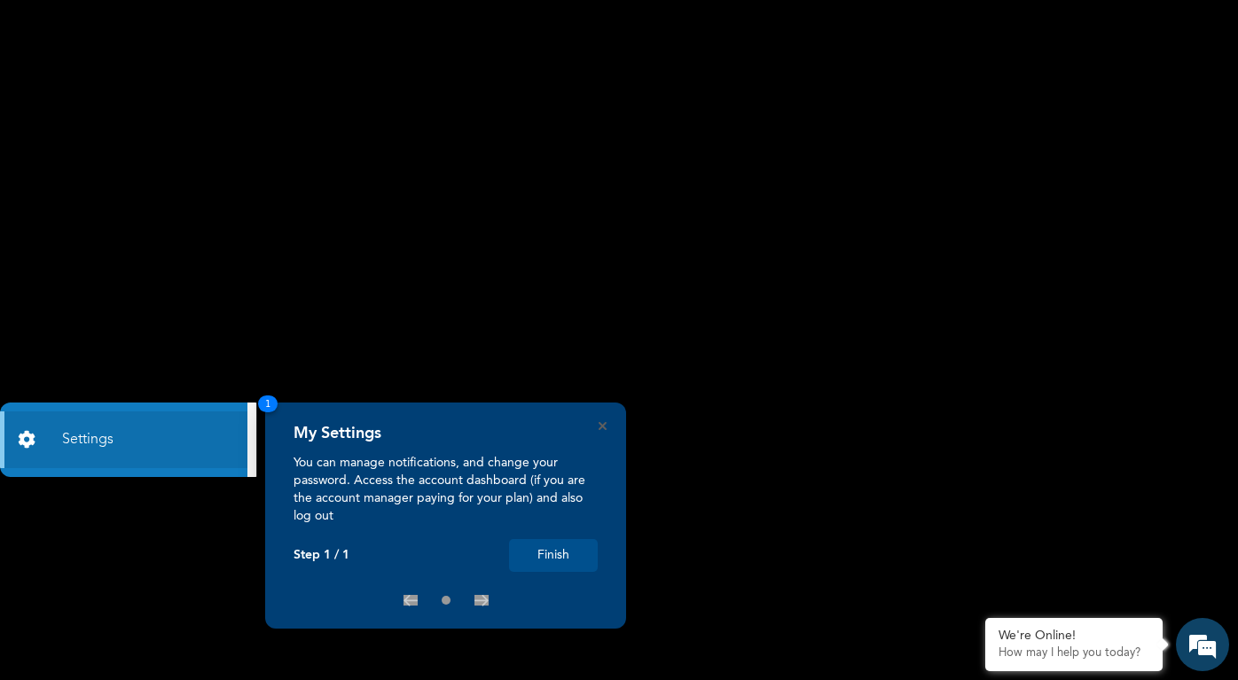
click at [563, 548] on button "Finish" at bounding box center [553, 555] width 89 height 33
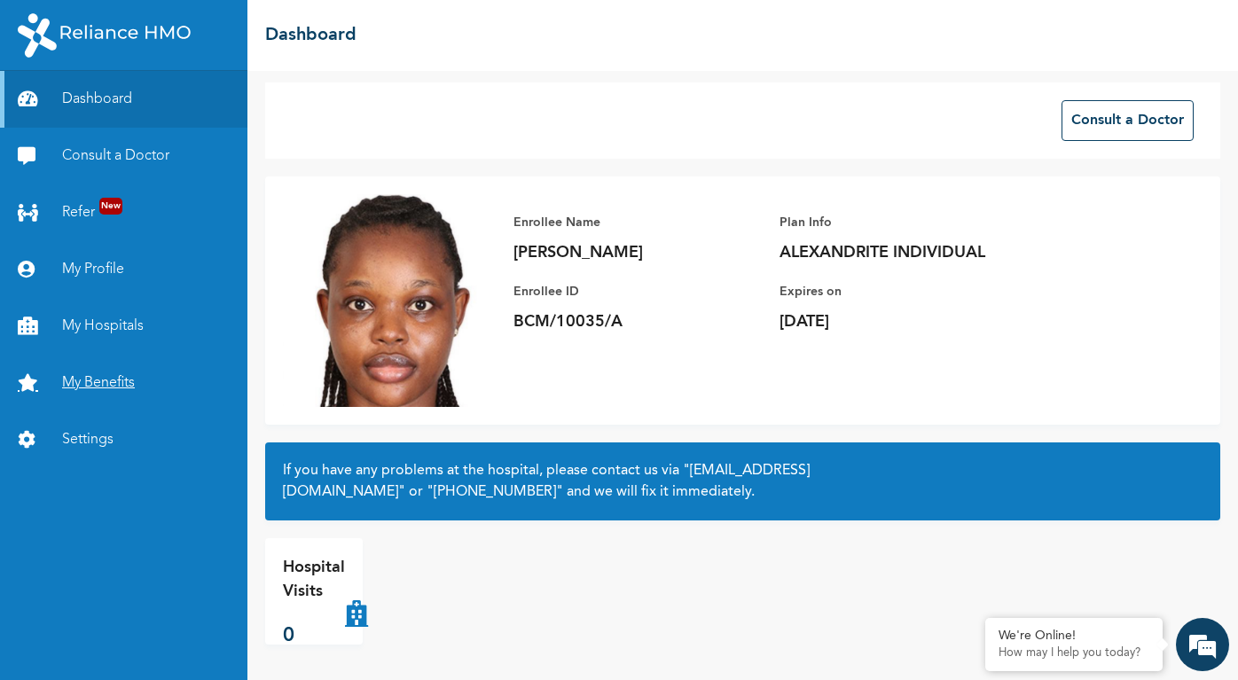
drag, startPoint x: 49, startPoint y: 400, endPoint x: 80, endPoint y: 394, distance: 31.6
click at [80, 394] on link "My Benefits" at bounding box center [123, 383] width 247 height 57
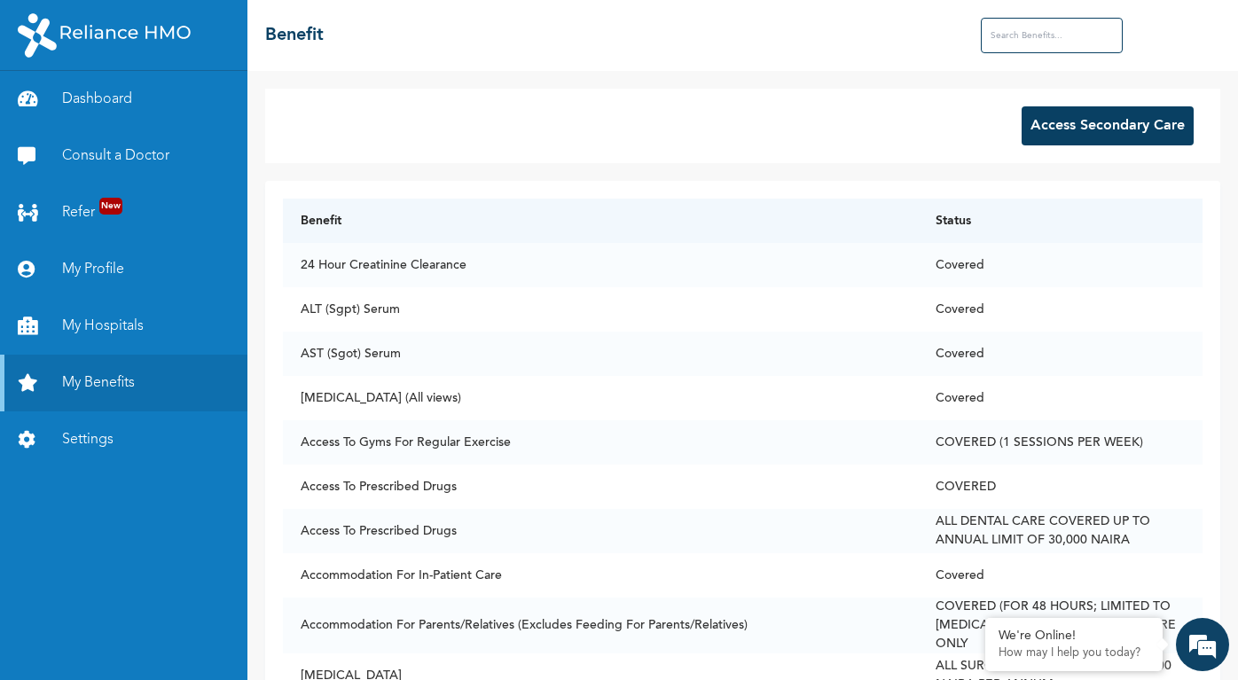
click at [1008, 59] on div "☰ Benefit" at bounding box center [742, 35] width 990 height 71
click at [1015, 49] on input "text" at bounding box center [1052, 35] width 142 height 35
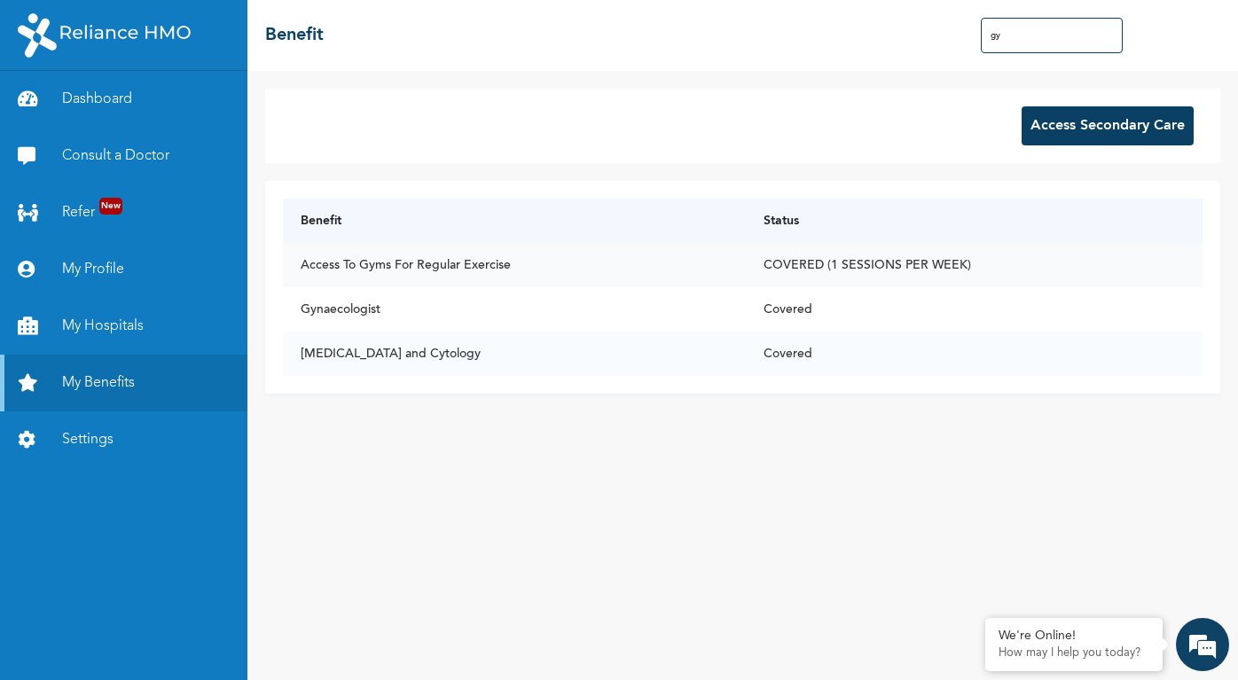
type input "gy"
click at [713, 262] on td "Access To Gyms For Regular Exercise" at bounding box center [514, 265] width 462 height 44
click at [581, 267] on td "Access To Gyms For Regular Exercise" at bounding box center [514, 265] width 462 height 44
click at [584, 266] on td "Access To Gyms For Regular Exercise" at bounding box center [514, 265] width 462 height 44
click at [353, 266] on td "Access To Gyms For Regular Exercise" at bounding box center [514, 265] width 462 height 44
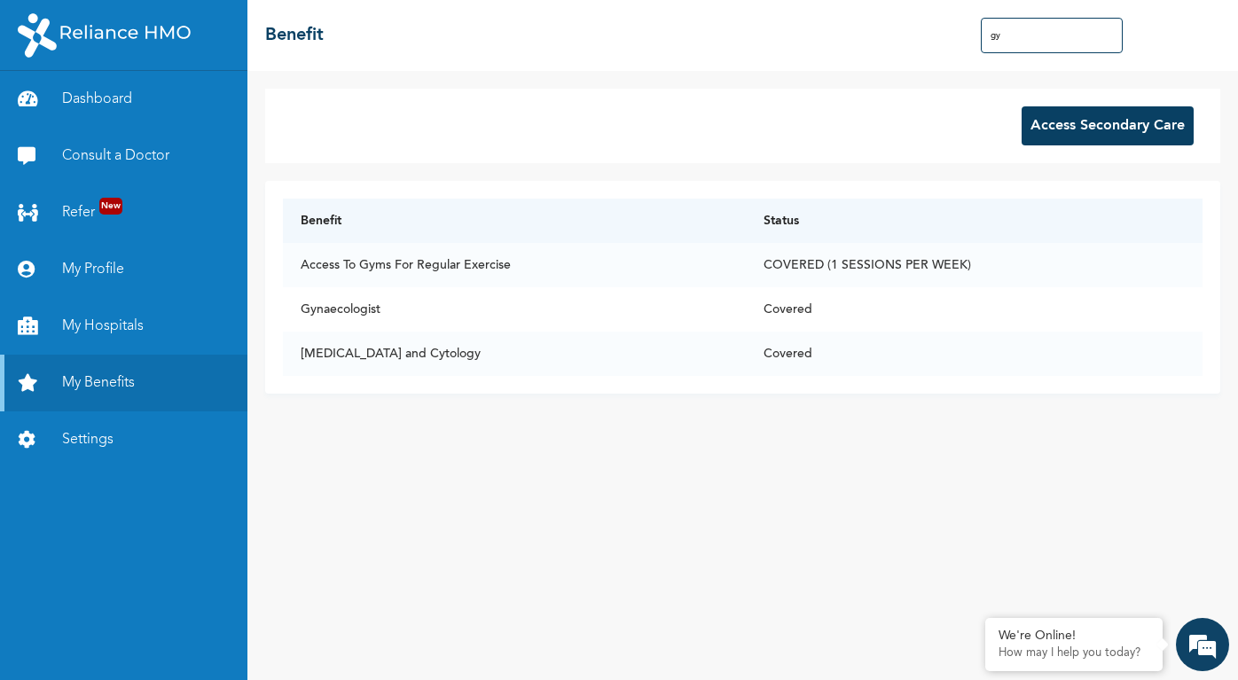
click at [115, 44] on img at bounding box center [104, 35] width 173 height 44
click at [357, 39] on div "☰ Benefit gy" at bounding box center [742, 35] width 990 height 71
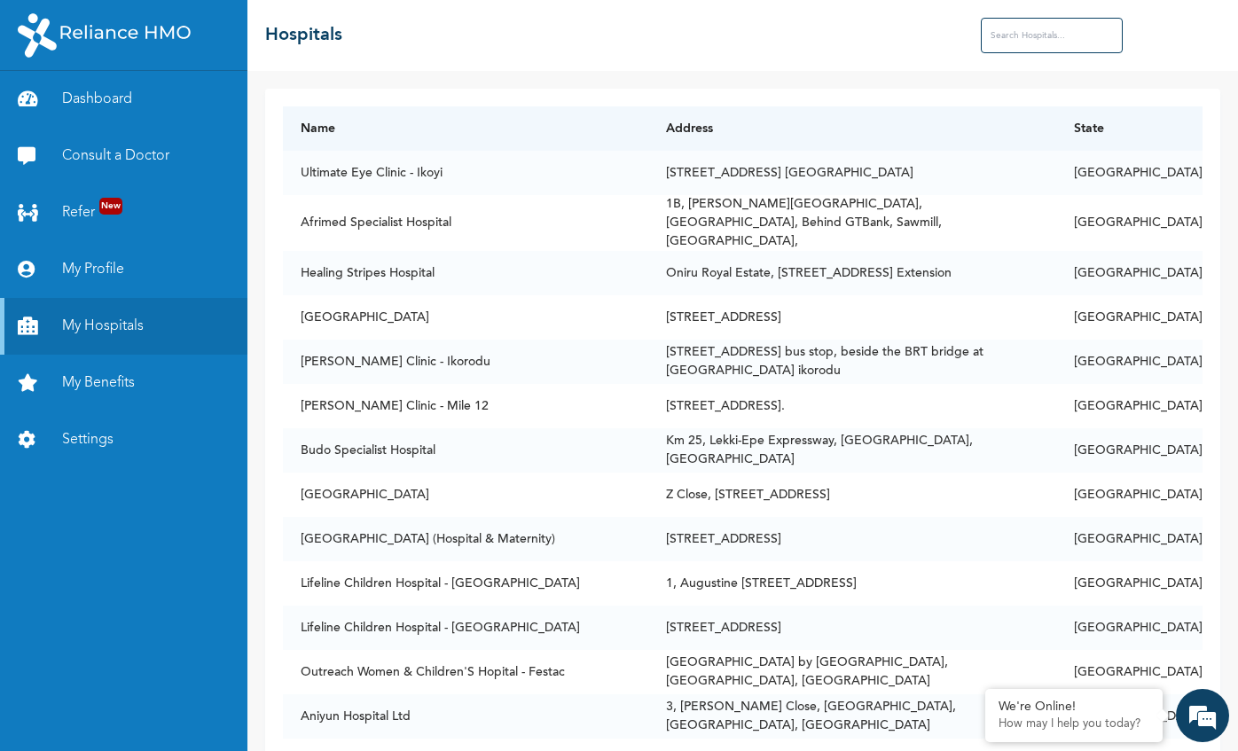
click at [1012, 43] on input "text" at bounding box center [1052, 35] width 142 height 35
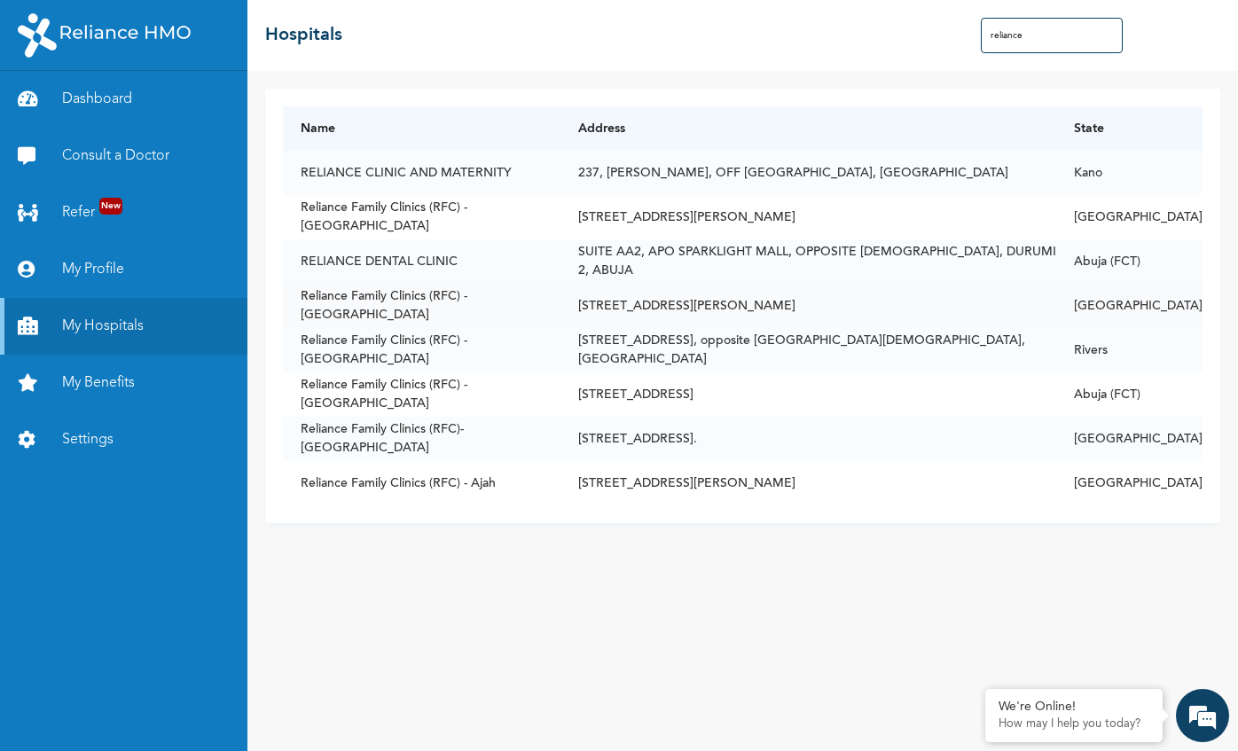
click at [429, 317] on td "Reliance Family Clinics (RFC) - [GEOGRAPHIC_DATA]" at bounding box center [422, 306] width 278 height 44
click at [425, 304] on td "Reliance Family Clinics (RFC) - [GEOGRAPHIC_DATA]" at bounding box center [422, 306] width 278 height 44
click at [638, 316] on td "[STREET_ADDRESS][PERSON_NAME]" at bounding box center [808, 306] width 496 height 44
click at [380, 318] on td "Reliance Family Clinics (RFC) - [GEOGRAPHIC_DATA]" at bounding box center [422, 306] width 278 height 44
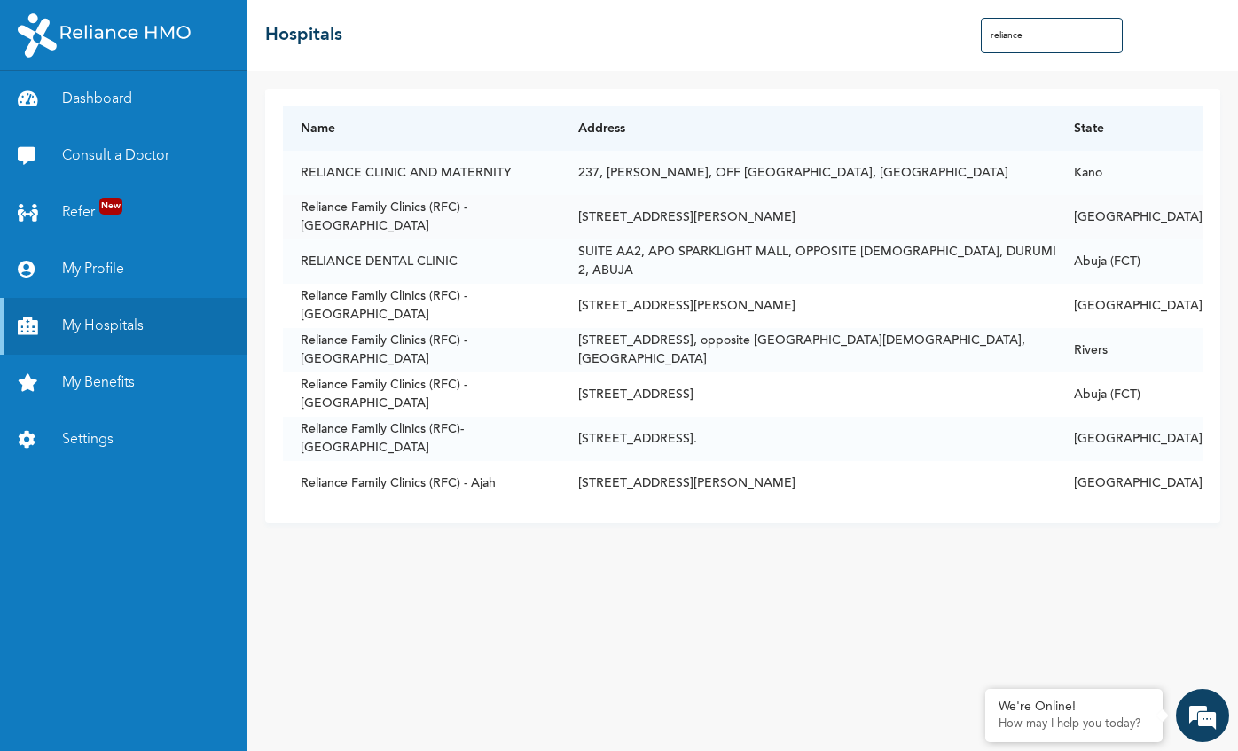
drag, startPoint x: 507, startPoint y: 230, endPoint x: 497, endPoint y: 228, distance: 10.8
click at [507, 229] on td "Reliance Family Clinics (RFC) - [GEOGRAPHIC_DATA]" at bounding box center [422, 217] width 278 height 44
click at [1058, 32] on input "reliance" at bounding box center [1052, 35] width 142 height 35
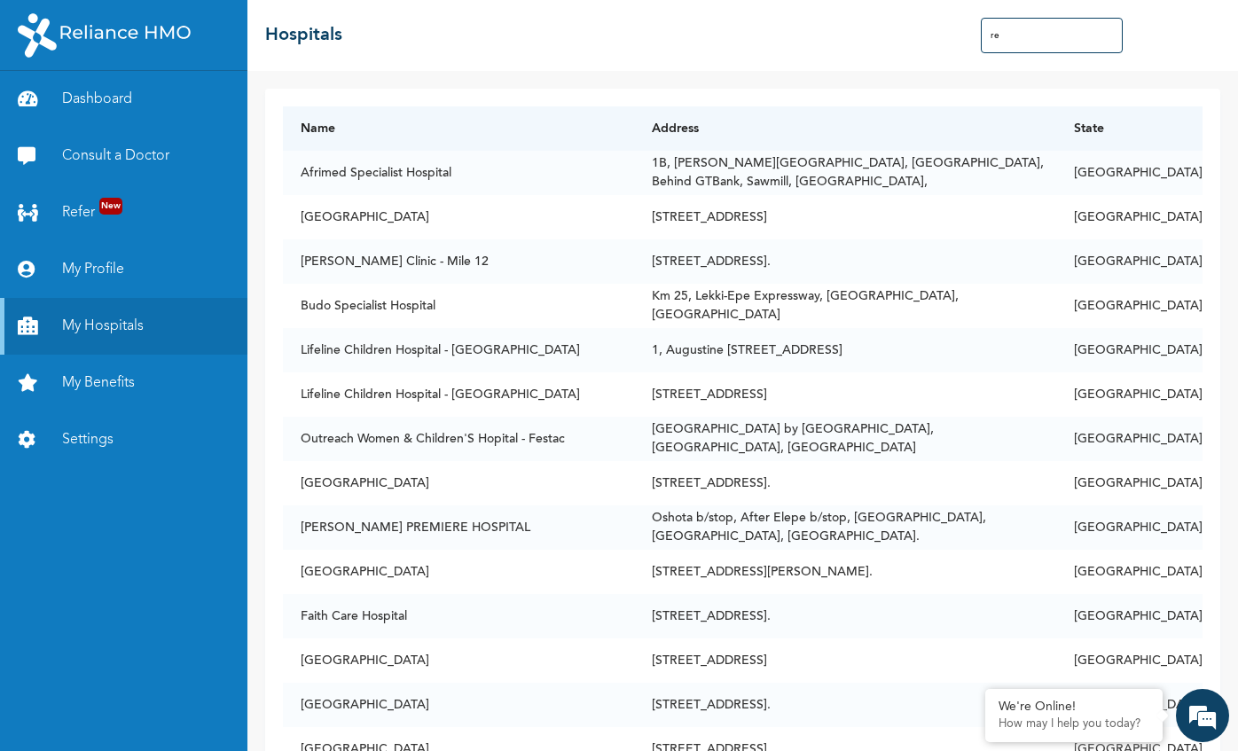
type input "r"
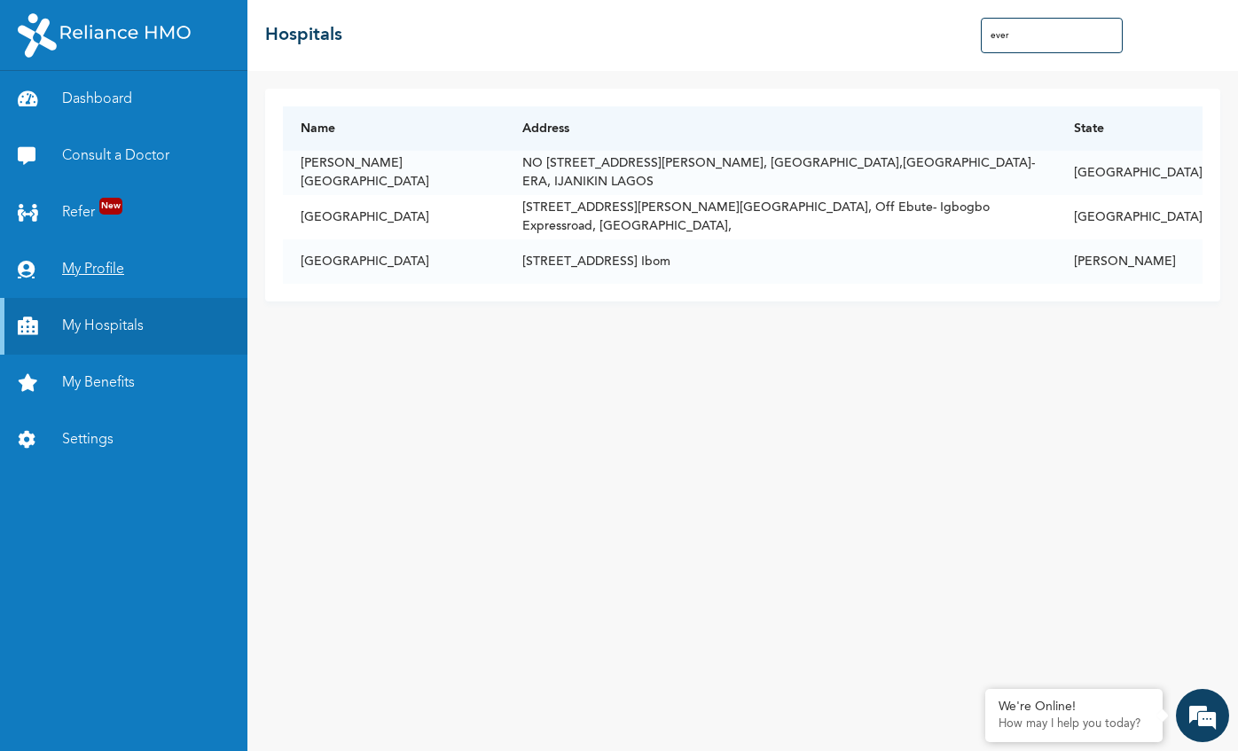
type input "ever"
click at [60, 267] on link "My Profile" at bounding box center [123, 269] width 247 height 57
